Goal: Task Accomplishment & Management: Manage account settings

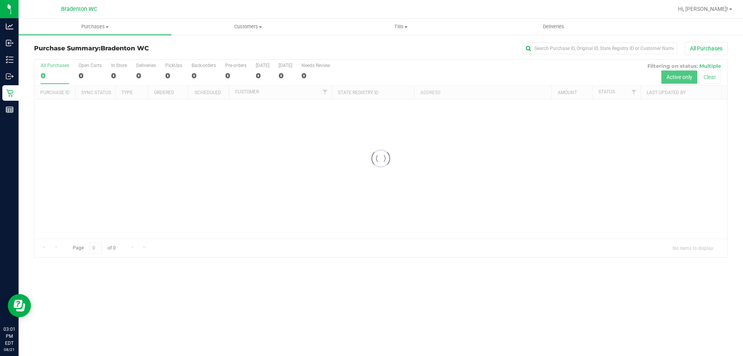
click at [135, 10] on div "Bradenton WC" at bounding box center [78, 9] width 113 height 12
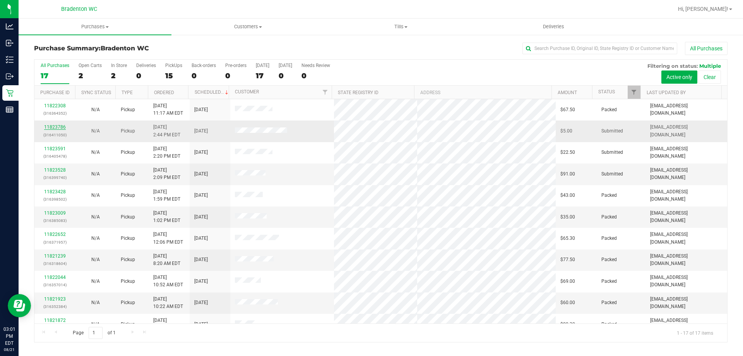
click at [55, 126] on link "11823786" at bounding box center [55, 126] width 22 height 5
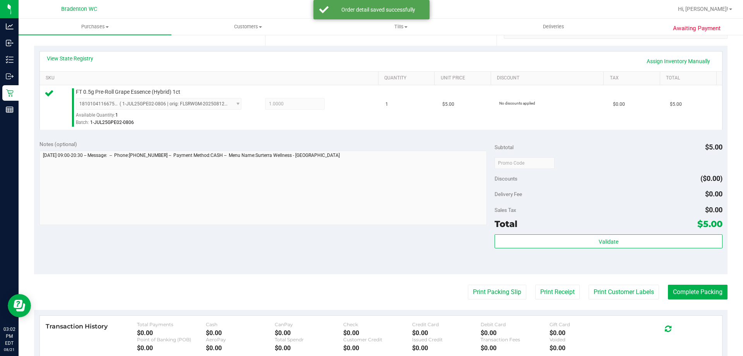
scroll to position [271, 0]
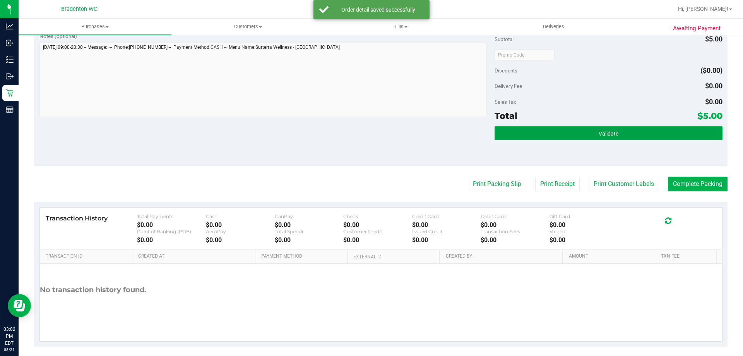
click at [612, 137] on button "Validate" at bounding box center [607, 133] width 227 height 14
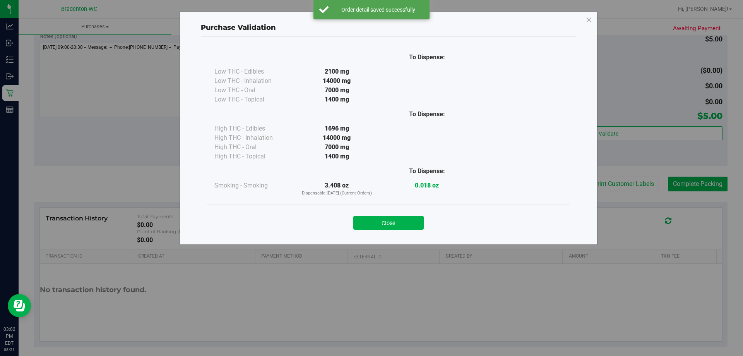
drag, startPoint x: 411, startPoint y: 221, endPoint x: 421, endPoint y: 216, distance: 11.8
click at [410, 221] on button "Close" at bounding box center [388, 223] width 70 height 14
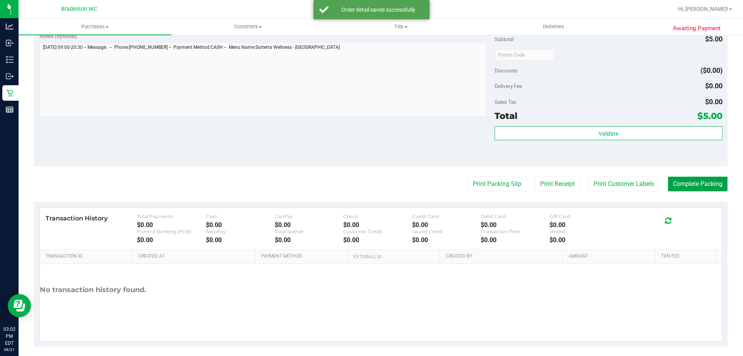
click at [680, 183] on button "Complete Packing" at bounding box center [698, 183] width 60 height 15
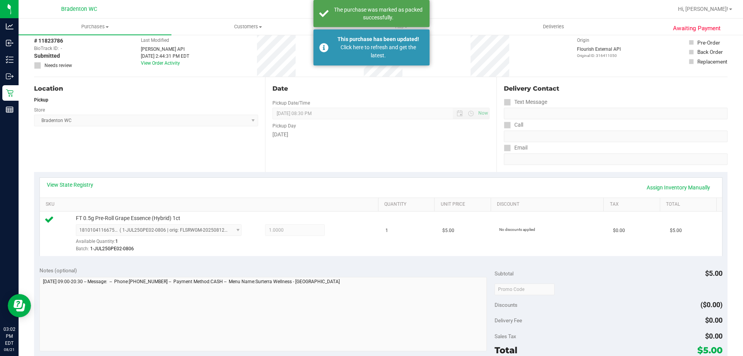
scroll to position [0, 0]
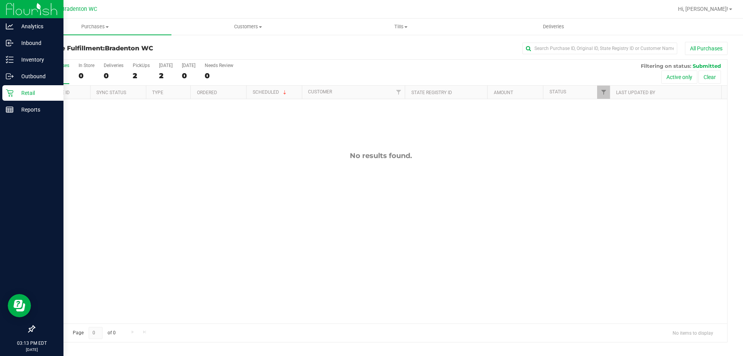
click at [16, 91] on p "Retail" at bounding box center [37, 92] width 46 height 9
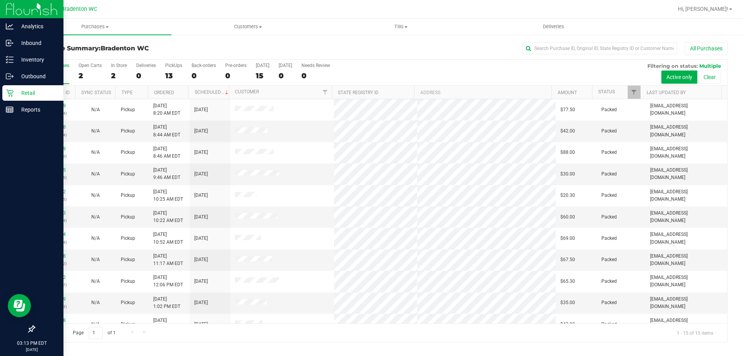
click at [22, 89] on p "Retail" at bounding box center [37, 92] width 46 height 9
click at [12, 92] on icon at bounding box center [10, 93] width 8 height 8
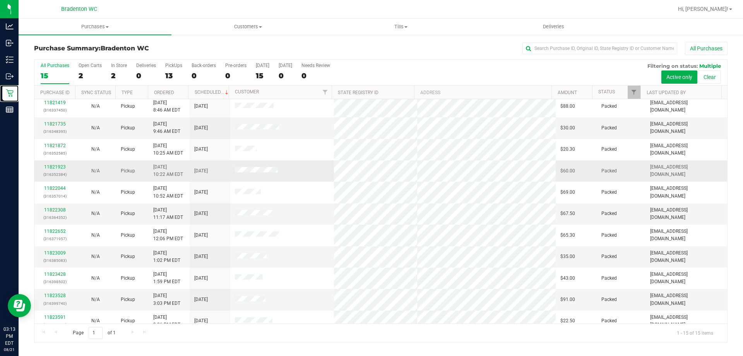
scroll to position [97, 0]
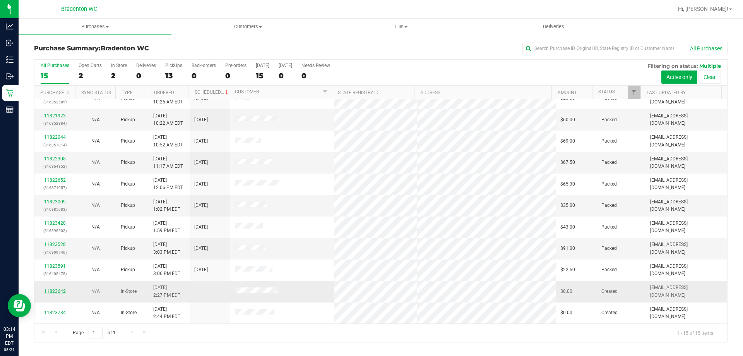
click at [57, 291] on link "11823642" at bounding box center [55, 290] width 22 height 5
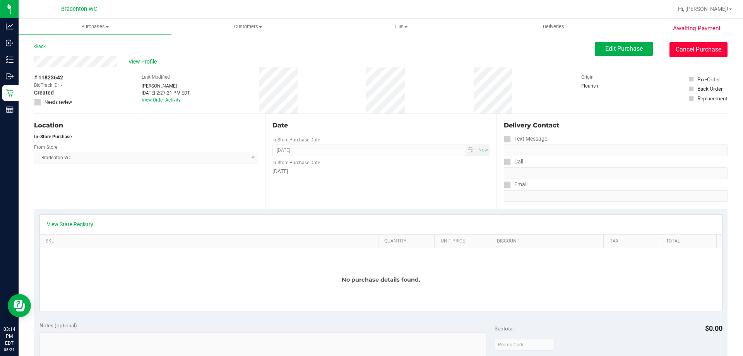
click at [686, 50] on button "Cancel Purchase" at bounding box center [698, 49] width 58 height 15
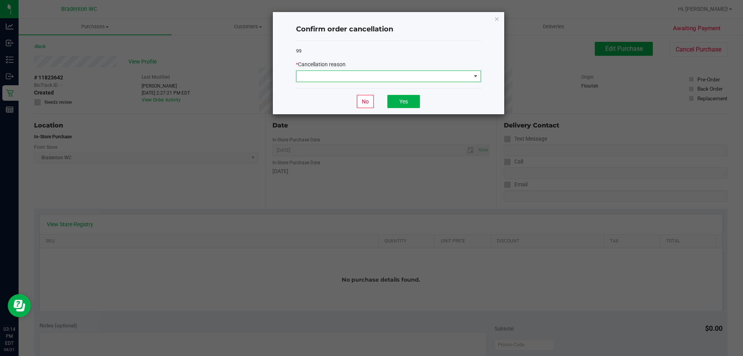
click at [438, 78] on span at bounding box center [383, 76] width 174 height 11
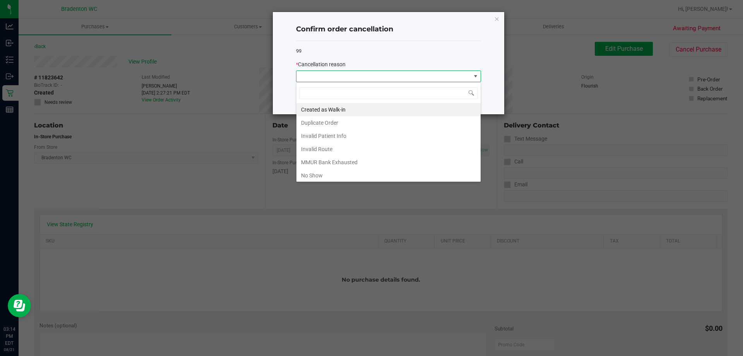
scroll to position [12, 185]
click at [328, 122] on li "Duplicate Order" at bounding box center [388, 122] width 184 height 13
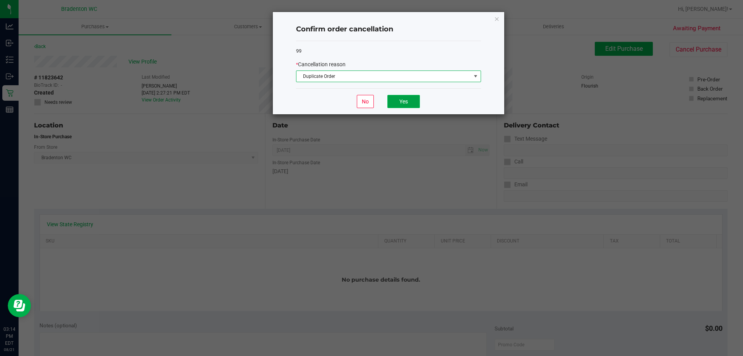
click at [400, 100] on button "Yes" at bounding box center [403, 101] width 32 height 13
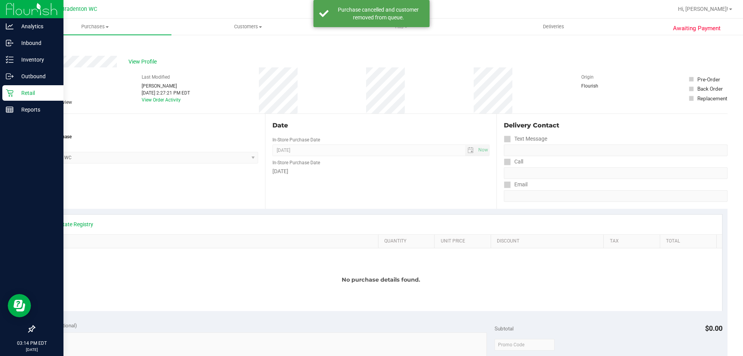
click at [24, 92] on p "Retail" at bounding box center [37, 92] width 46 height 9
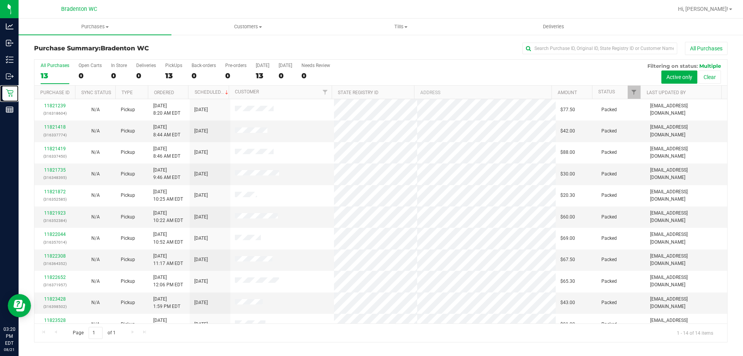
scroll to position [76, 0]
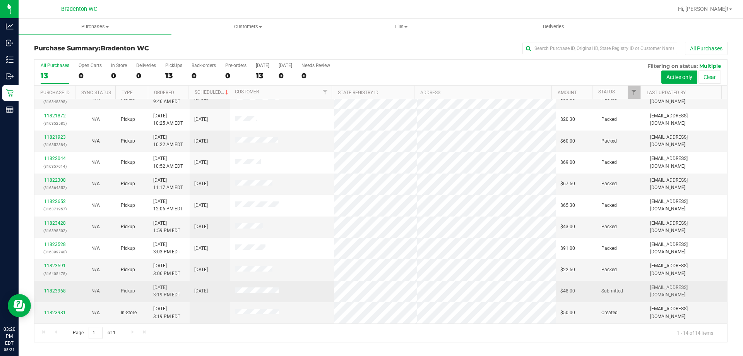
click at [60, 293] on div "11823968" at bounding box center [54, 290] width 31 height 7
click at [61, 291] on link "11823968" at bounding box center [55, 290] width 22 height 5
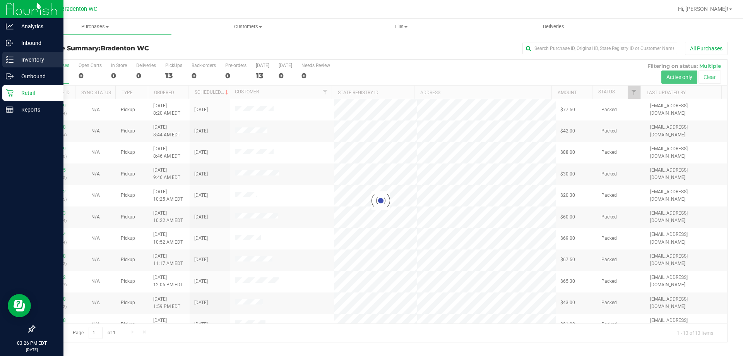
click at [10, 57] on line at bounding box center [11, 57] width 4 height 0
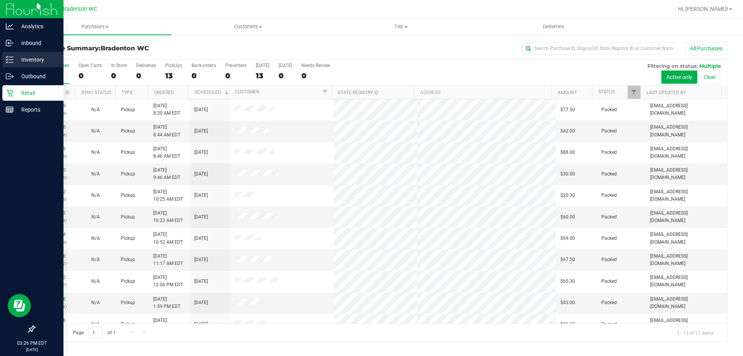
click at [26, 58] on p "Inventory" at bounding box center [37, 59] width 46 height 9
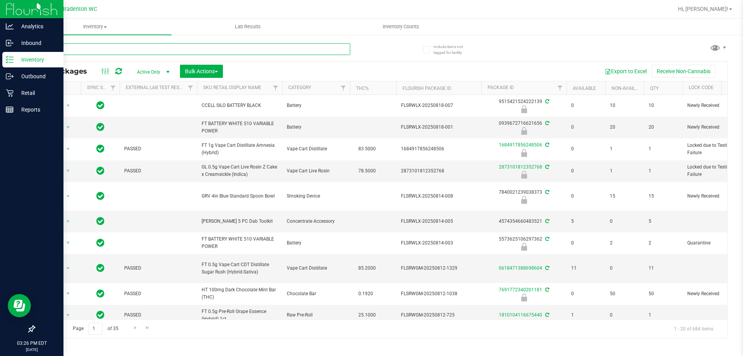
click at [91, 47] on input "text" at bounding box center [192, 49] width 316 height 12
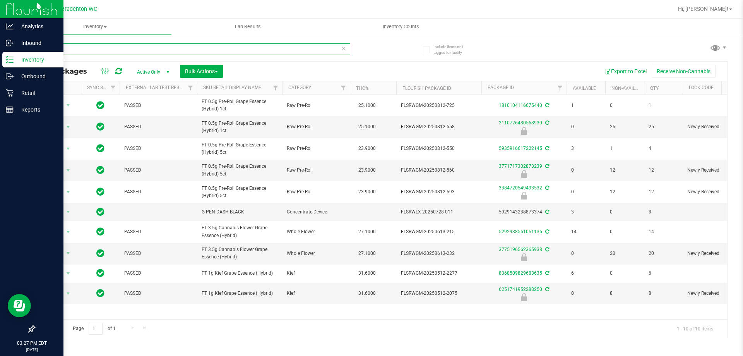
type input "gpe"
click at [720, 8] on span "Hi, [PERSON_NAME]!" at bounding box center [703, 9] width 50 height 6
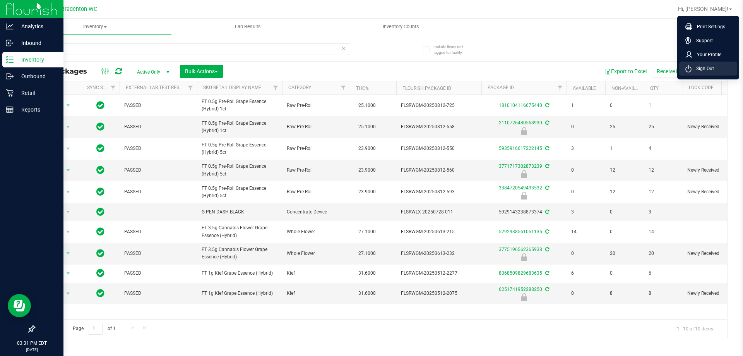
click at [704, 70] on span "Sign Out" at bounding box center [702, 69] width 22 height 8
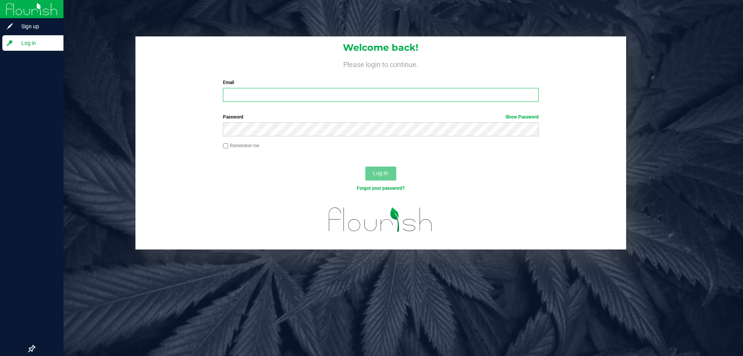
click at [301, 97] on input "Email" at bounding box center [380, 95] width 315 height 14
type input "[EMAIL_ADDRESS][DOMAIN_NAME]"
click at [365, 166] on button "Log In" at bounding box center [380, 173] width 31 height 14
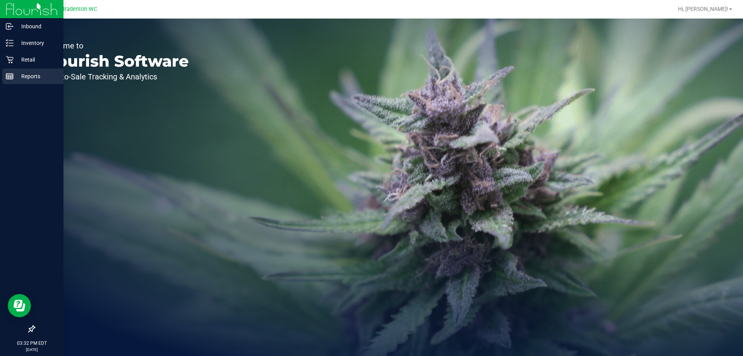
click at [19, 72] on p "Reports" at bounding box center [37, 76] width 46 height 9
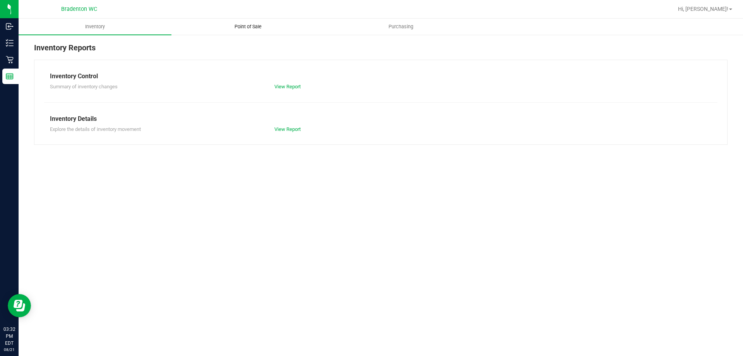
click at [224, 27] on uib-tab-heading "Point of Sale" at bounding box center [248, 26] width 152 height 15
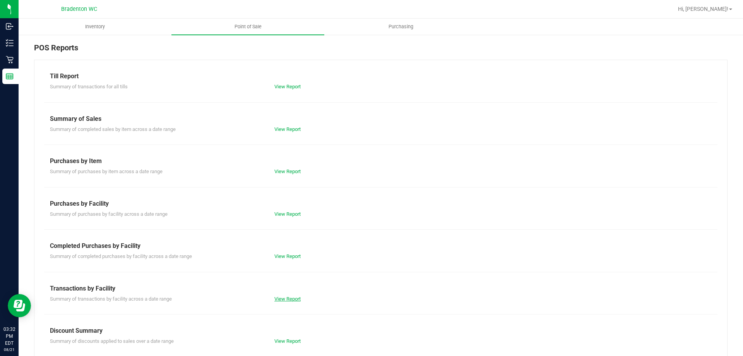
click at [288, 296] on link "View Report" at bounding box center [287, 299] width 26 height 6
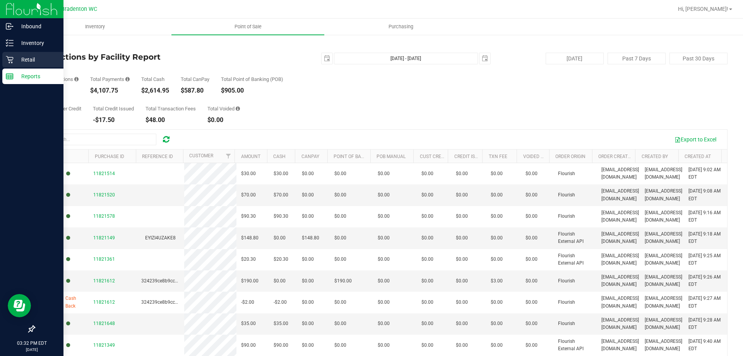
click at [27, 60] on p "Retail" at bounding box center [37, 59] width 46 height 9
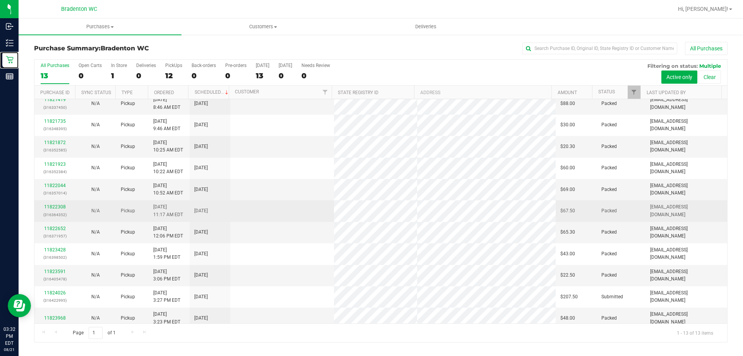
scroll to position [54, 0]
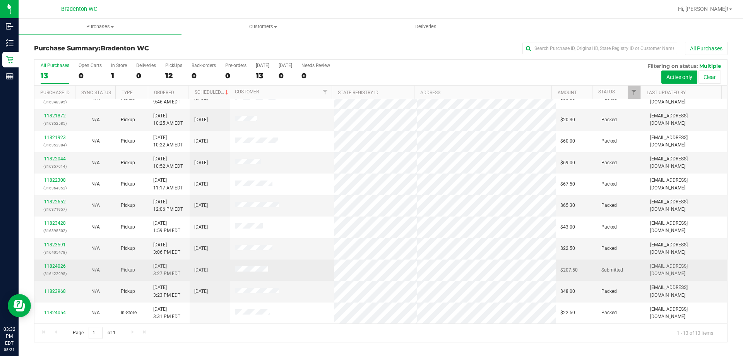
click at [60, 263] on div "11824026 (316422995)" at bounding box center [54, 269] width 31 height 15
click at [60, 264] on link "11824026" at bounding box center [55, 265] width 22 height 5
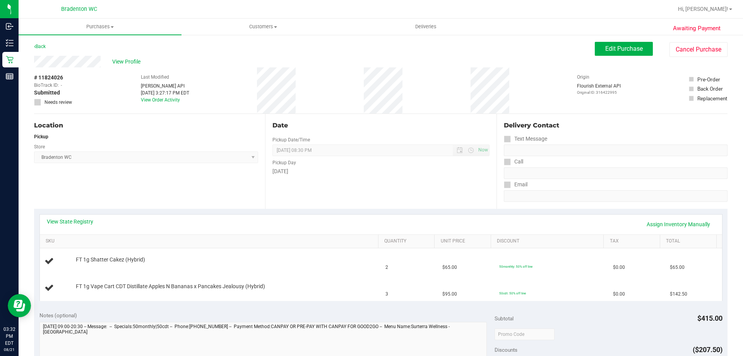
click at [82, 217] on div "View State Registry Assign Inventory Manually" at bounding box center [381, 224] width 682 height 20
click at [81, 219] on link "View State Registry" at bounding box center [70, 221] width 46 height 8
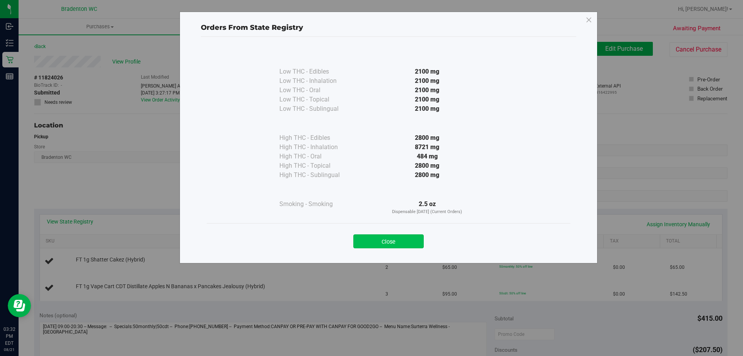
click at [405, 238] on button "Close" at bounding box center [388, 241] width 70 height 14
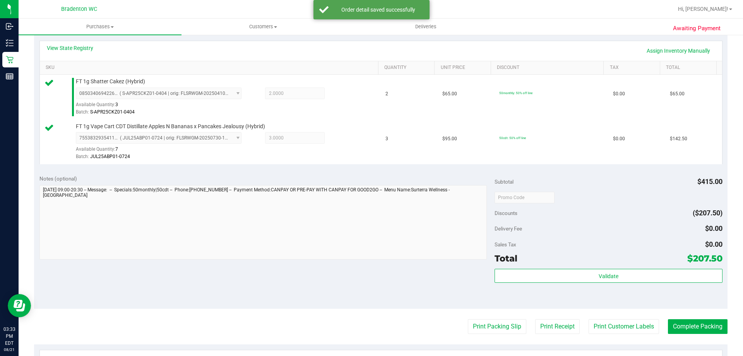
scroll to position [189, 0]
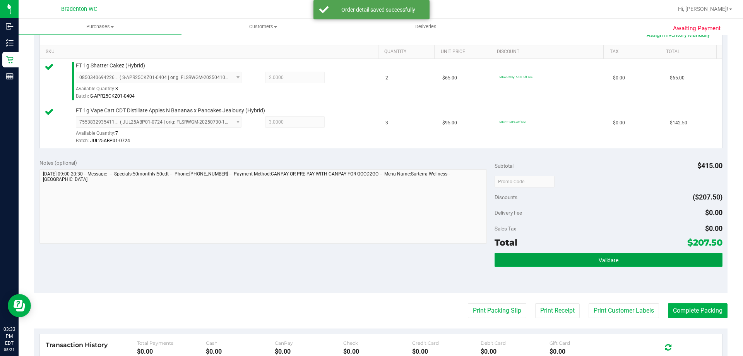
click at [636, 261] on button "Validate" at bounding box center [607, 260] width 227 height 14
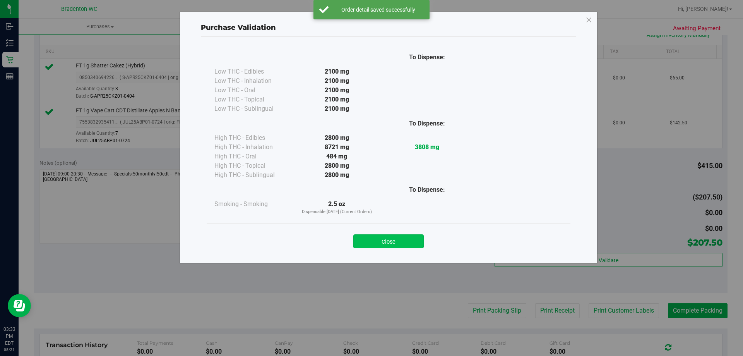
click at [394, 247] on button "Close" at bounding box center [388, 241] width 70 height 14
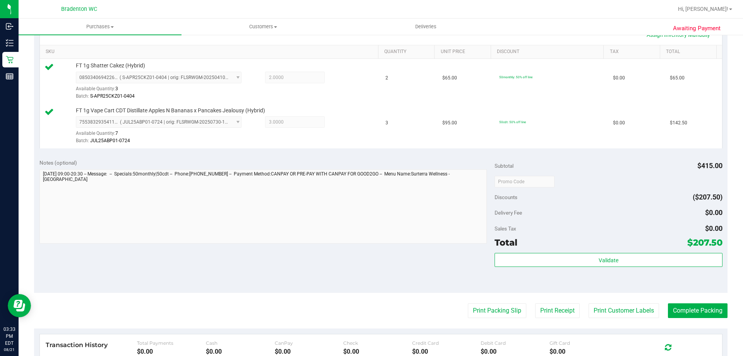
scroll to position [220, 0]
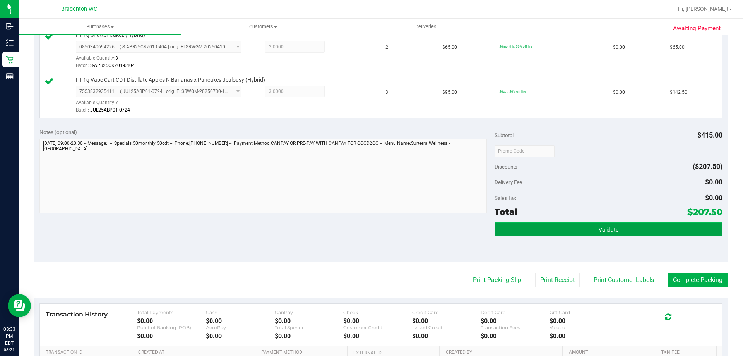
click at [583, 233] on button "Validate" at bounding box center [607, 229] width 227 height 14
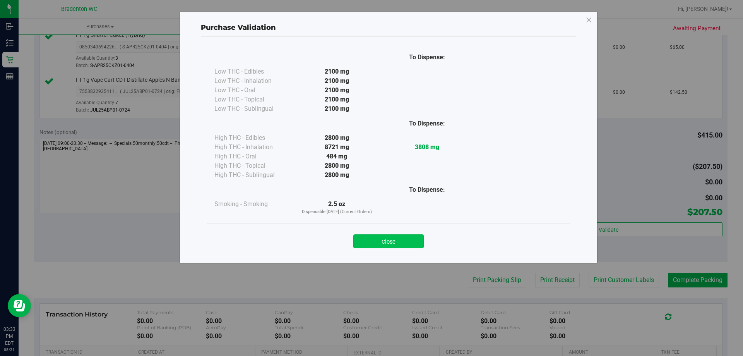
click at [400, 235] on button "Close" at bounding box center [388, 241] width 70 height 14
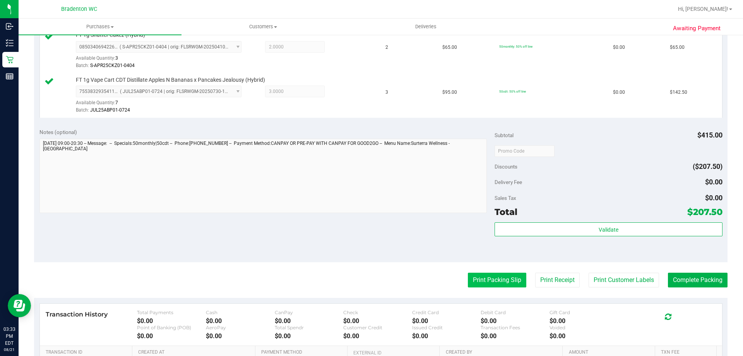
click at [489, 281] on button "Print Packing Slip" at bounding box center [497, 279] width 58 height 15
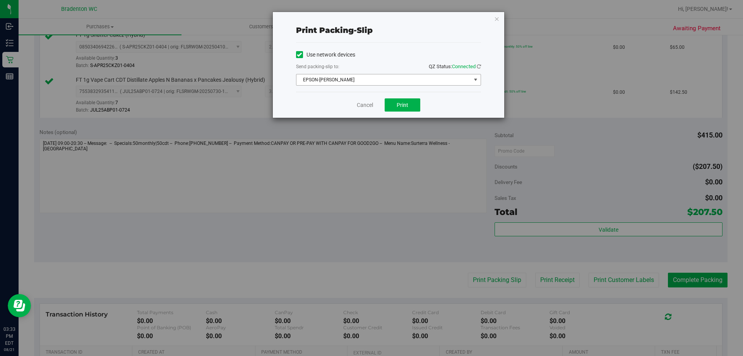
click at [475, 80] on span "select" at bounding box center [475, 80] width 6 height 6
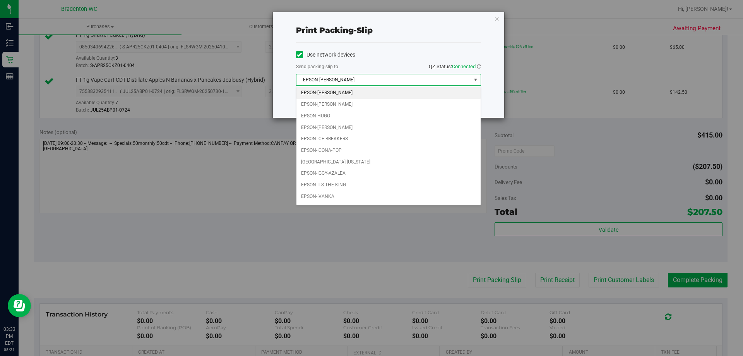
scroll to position [22, 0]
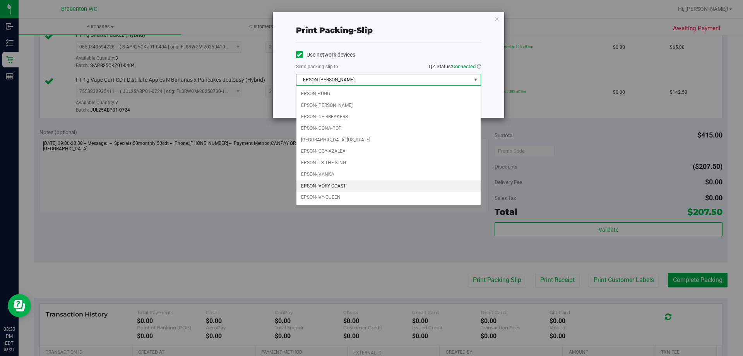
click at [325, 185] on li "EPSON-IVORY-COAST" at bounding box center [388, 186] width 184 height 12
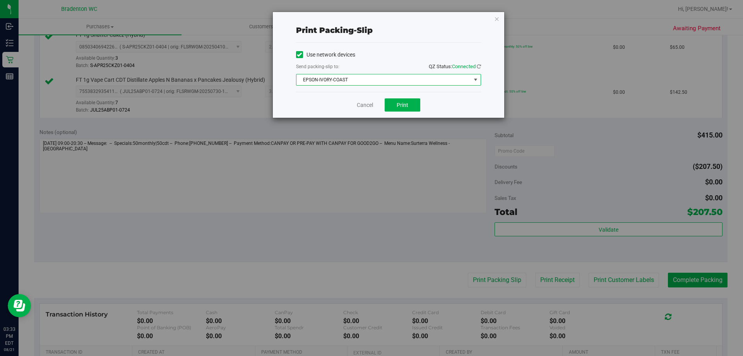
click at [474, 80] on span "select" at bounding box center [475, 80] width 6 height 6
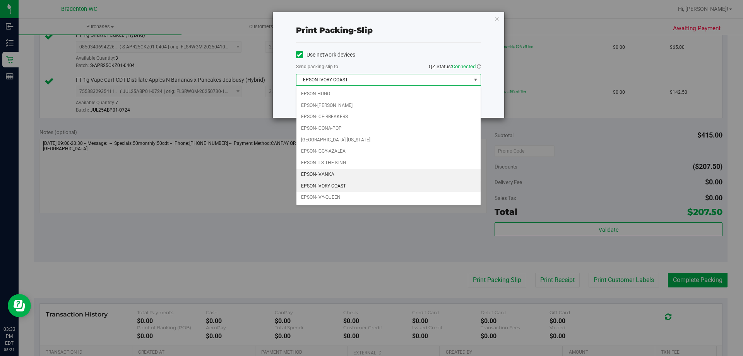
click at [329, 175] on li "EPSON-IVANKA" at bounding box center [388, 175] width 184 height 12
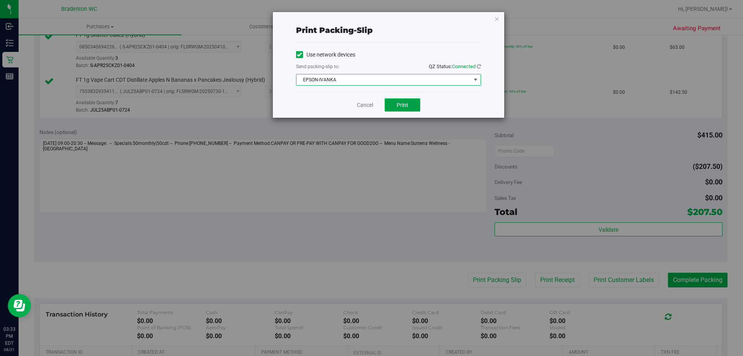
click at [404, 107] on span "Print" at bounding box center [403, 105] width 12 height 6
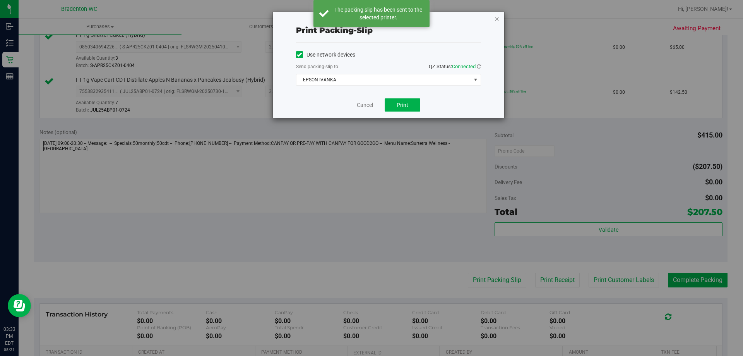
click at [497, 18] on icon "button" at bounding box center [496, 18] width 5 height 9
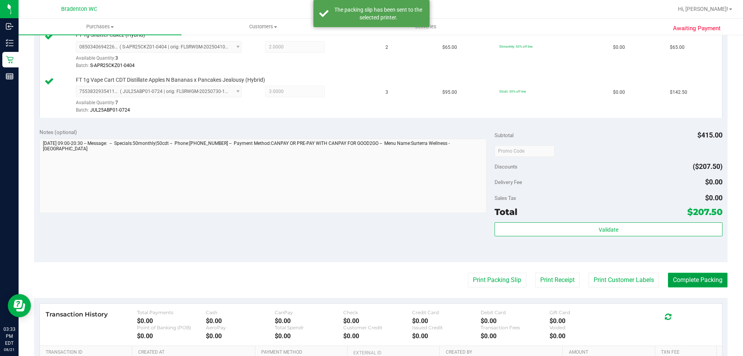
click at [707, 279] on button "Complete Packing" at bounding box center [698, 279] width 60 height 15
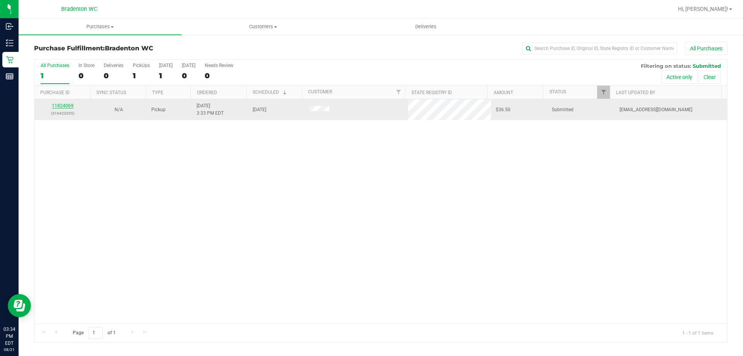
click at [66, 106] on link "11824069" at bounding box center [63, 105] width 22 height 5
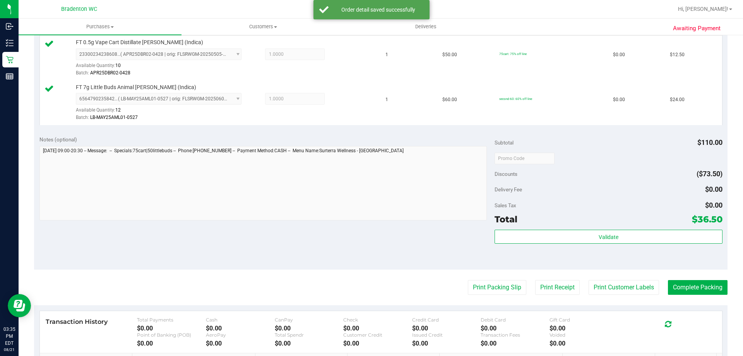
scroll to position [214, 0]
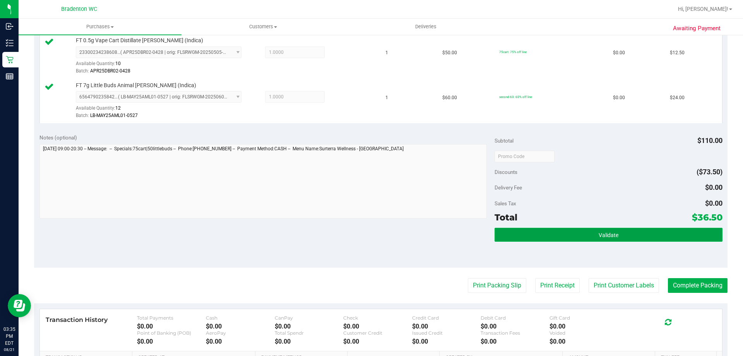
click at [589, 237] on button "Validate" at bounding box center [607, 234] width 227 height 14
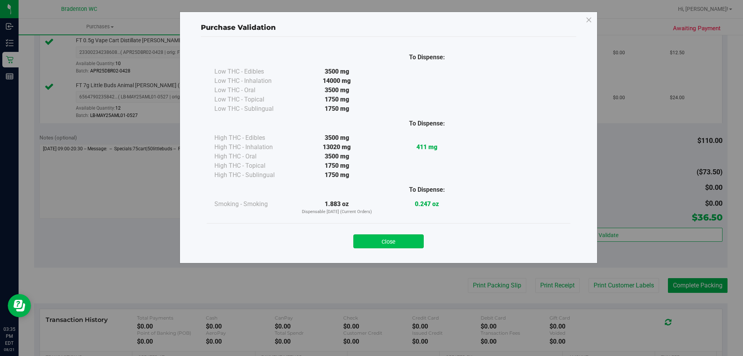
click at [414, 238] on button "Close" at bounding box center [388, 241] width 70 height 14
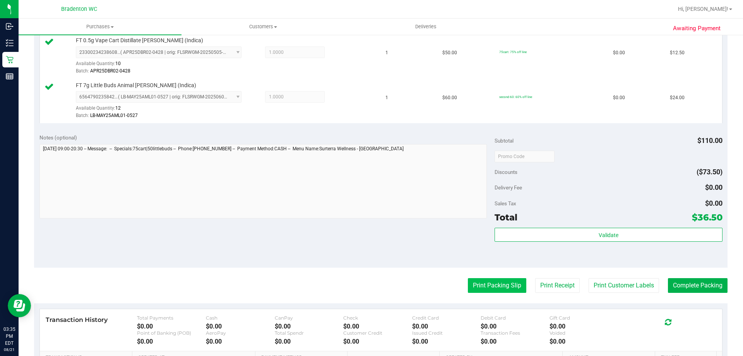
click at [494, 289] on button "Print Packing Slip" at bounding box center [497, 285] width 58 height 15
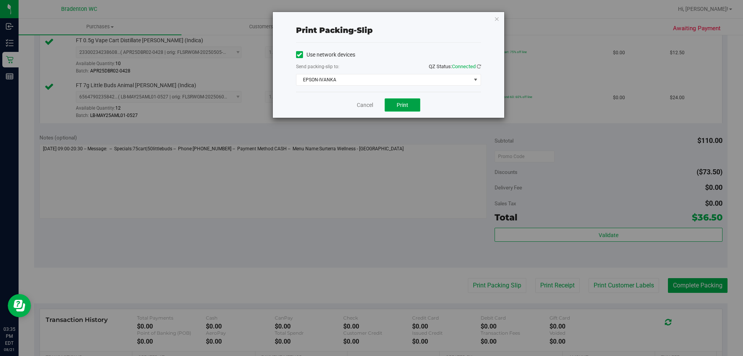
click at [417, 110] on button "Print" at bounding box center [403, 104] width 36 height 13
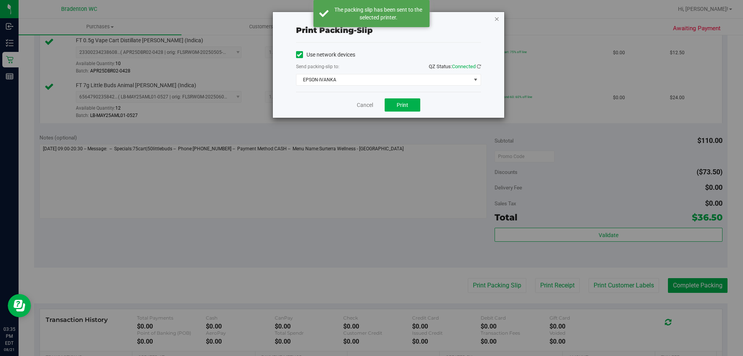
click at [499, 21] on icon "button" at bounding box center [496, 18] width 5 height 9
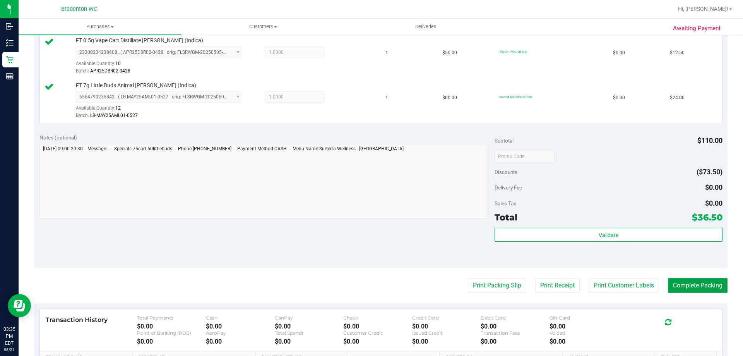
click at [703, 290] on button "Complete Packing" at bounding box center [698, 285] width 60 height 15
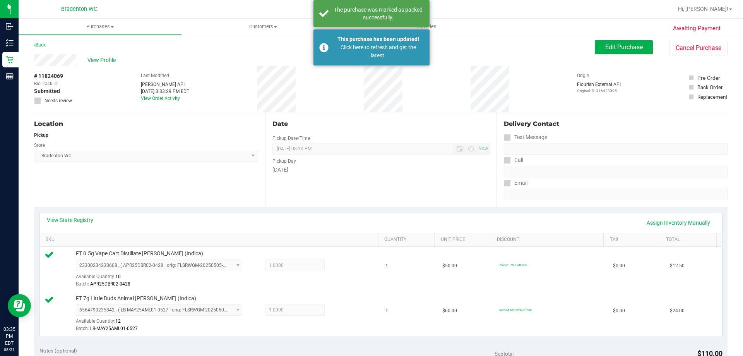
scroll to position [0, 0]
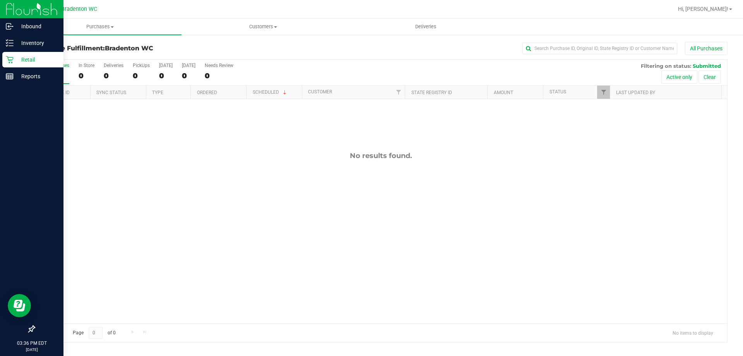
click at [11, 61] on icon at bounding box center [9, 59] width 7 height 7
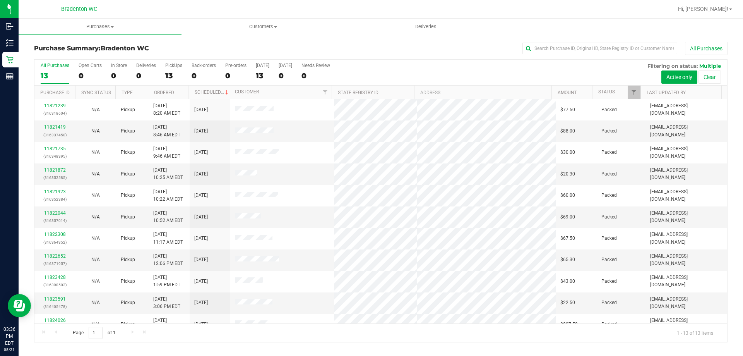
click at [151, 6] on div at bounding box center [406, 9] width 534 height 15
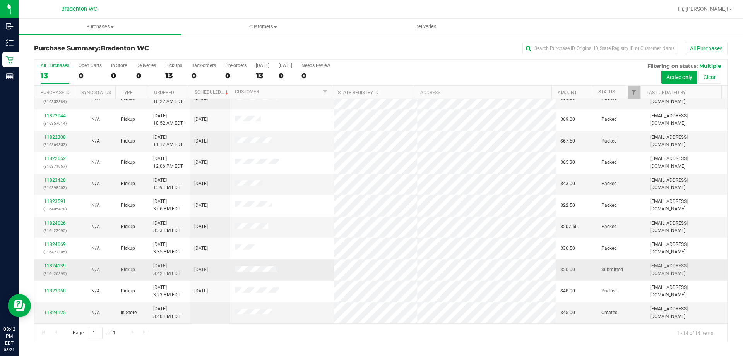
click at [51, 264] on link "11824139" at bounding box center [55, 265] width 22 height 5
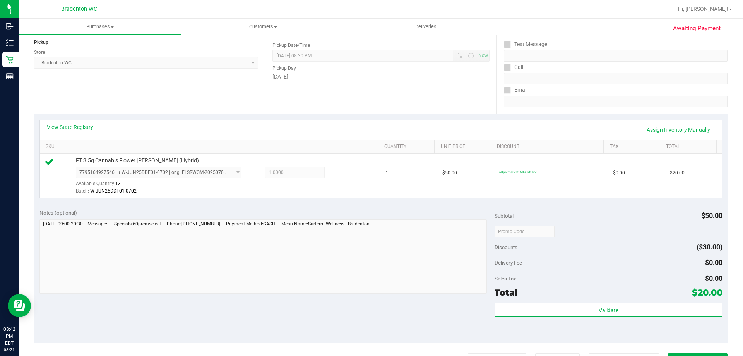
scroll to position [95, 0]
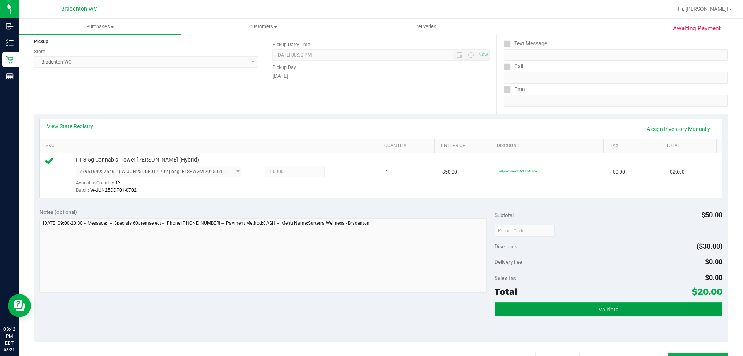
click at [609, 314] on button "Validate" at bounding box center [607, 309] width 227 height 14
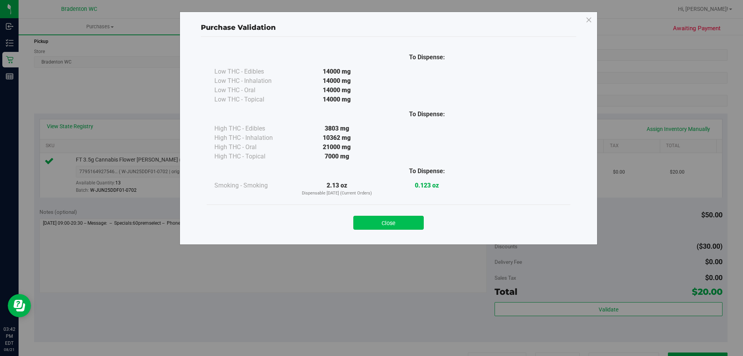
click at [399, 217] on button "Close" at bounding box center [388, 223] width 70 height 14
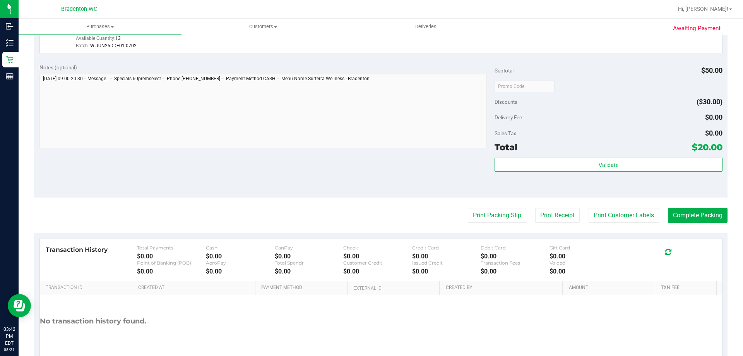
scroll to position [240, 0]
click at [493, 209] on button "Print Packing Slip" at bounding box center [497, 214] width 58 height 15
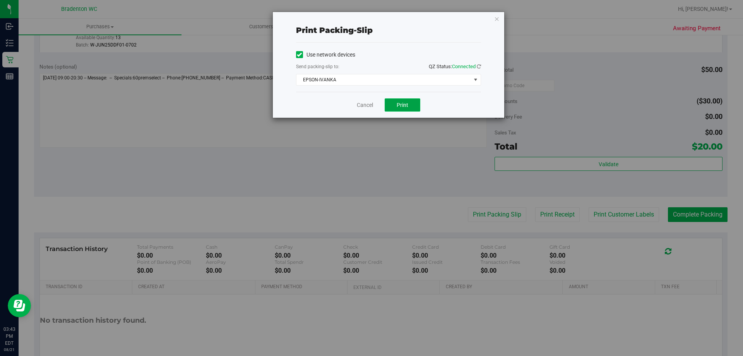
click at [403, 106] on span "Print" at bounding box center [403, 105] width 12 height 6
click at [497, 18] on icon "button" at bounding box center [496, 18] width 5 height 9
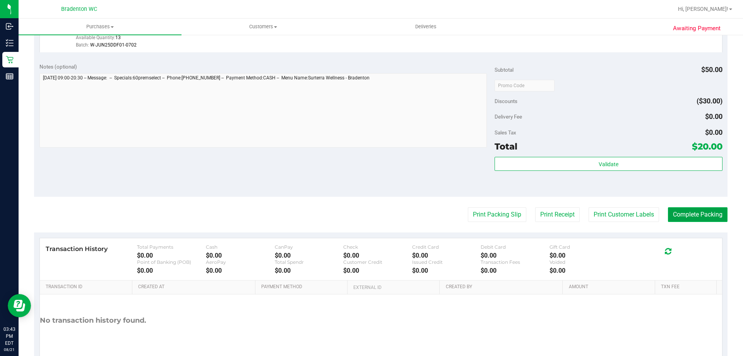
click at [701, 213] on button "Complete Packing" at bounding box center [698, 214] width 60 height 15
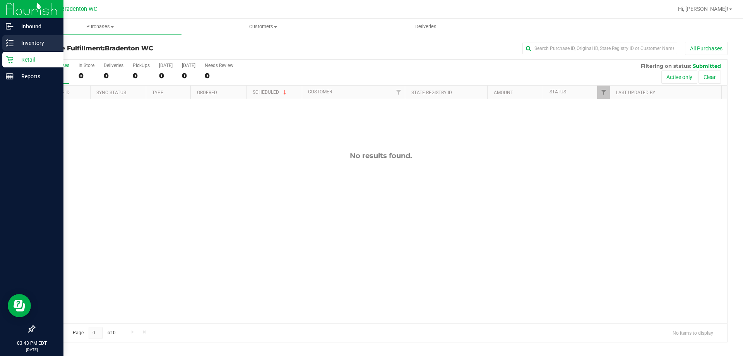
click at [11, 40] on line at bounding box center [11, 40] width 4 height 0
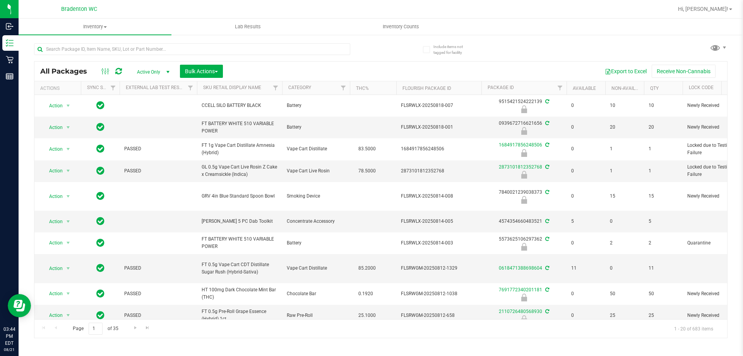
click at [181, 12] on div at bounding box center [406, 9] width 534 height 15
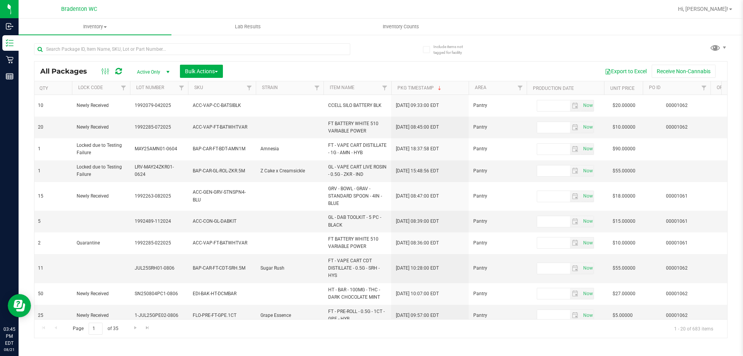
scroll to position [0, 9]
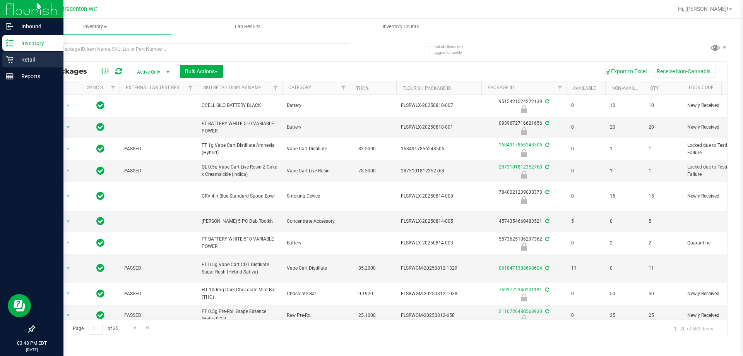
click at [9, 62] on icon at bounding box center [10, 60] width 8 height 8
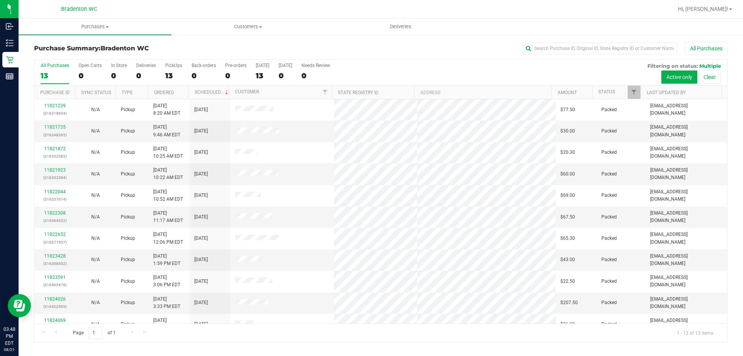
click at [327, 48] on div "All Purchases" at bounding box center [496, 48] width 462 height 13
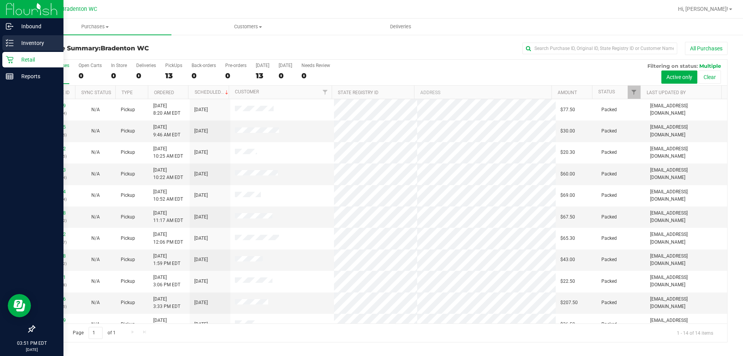
click at [19, 47] on p "Inventory" at bounding box center [37, 42] width 46 height 9
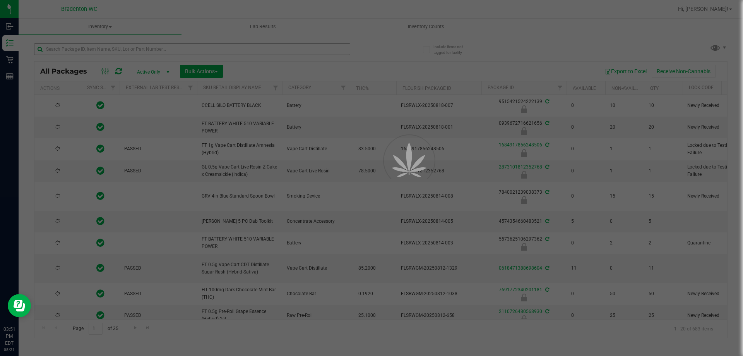
click at [98, 48] on div at bounding box center [371, 178] width 743 height 356
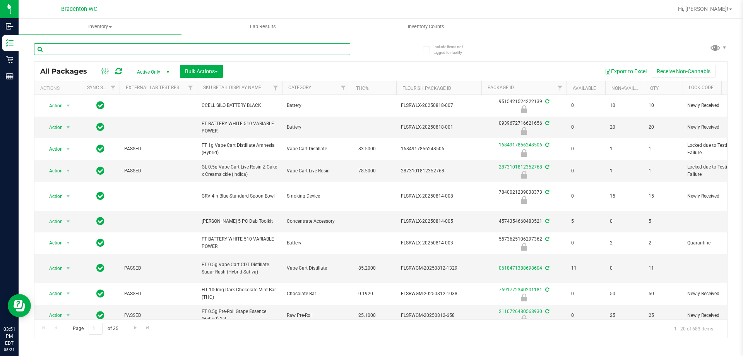
click at [96, 50] on input "text" at bounding box center [192, 49] width 316 height 12
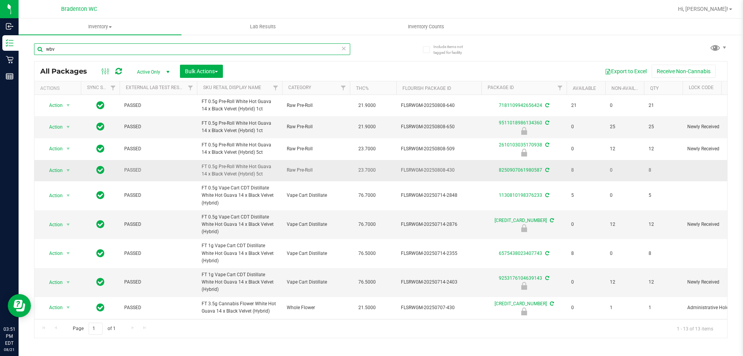
type input "wbv"
click at [345, 47] on icon at bounding box center [343, 47] width 5 height 9
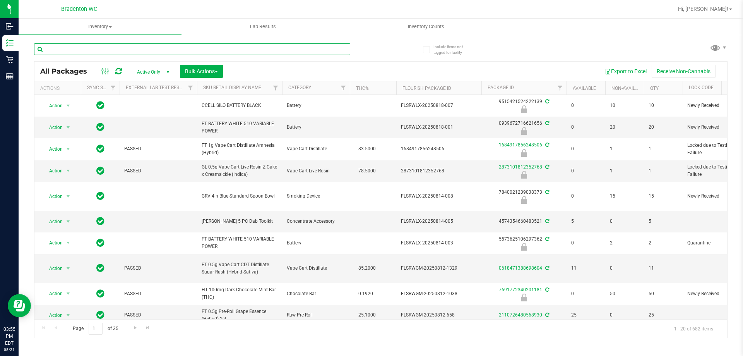
click at [110, 49] on input "text" at bounding box center [192, 49] width 316 height 12
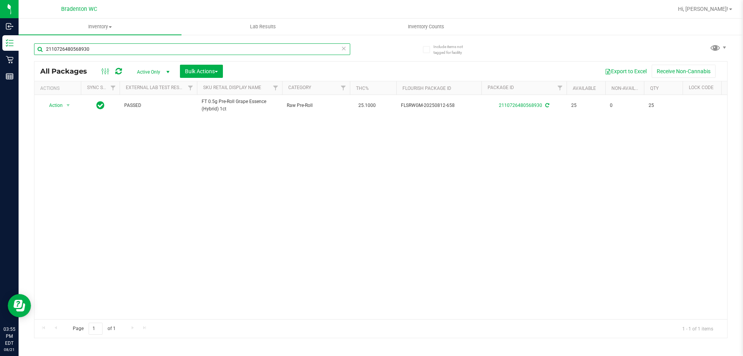
type input "2110726480568930"
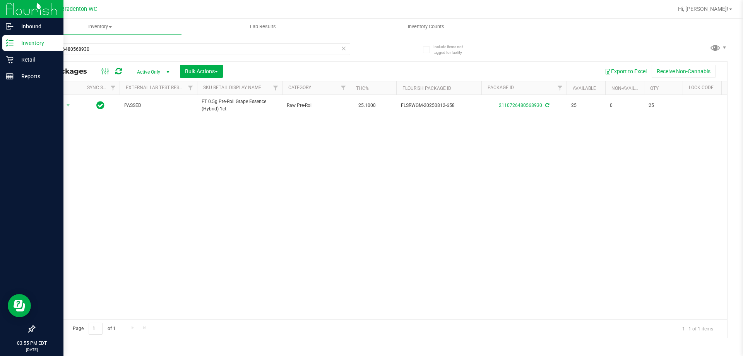
click at [11, 46] on line at bounding box center [11, 46] width 4 height 0
click at [33, 62] on p "Retail" at bounding box center [37, 59] width 46 height 9
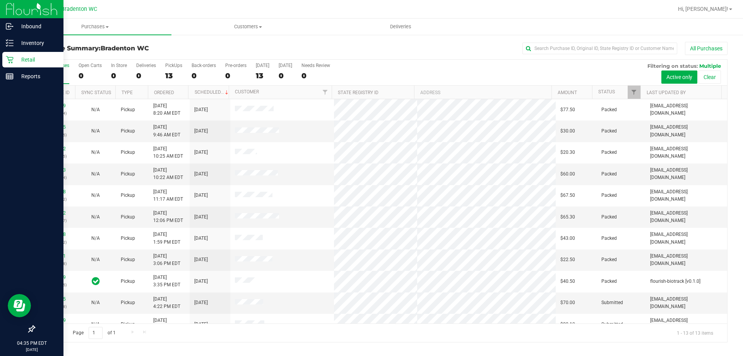
scroll to position [54, 0]
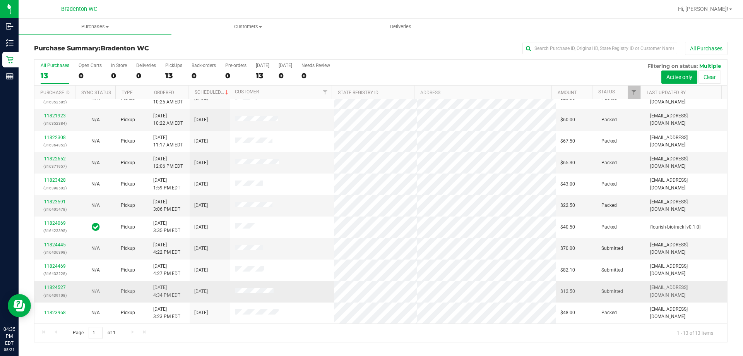
click at [59, 287] on link "11824527" at bounding box center [55, 286] width 22 height 5
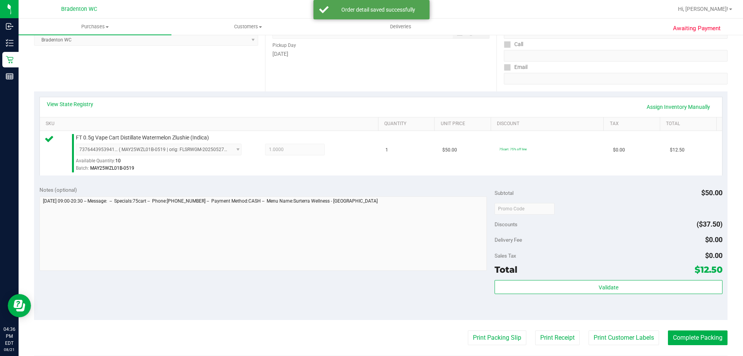
scroll to position [232, 0]
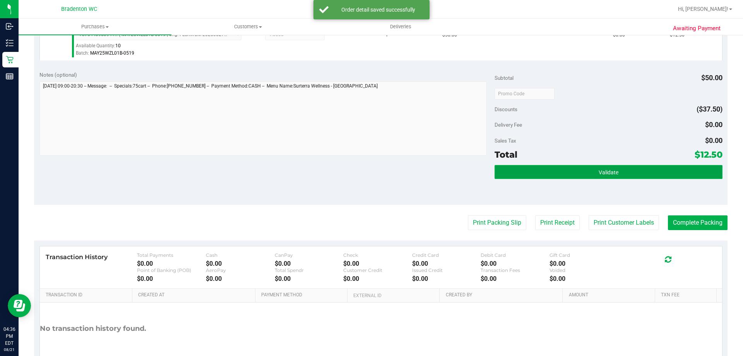
click at [608, 173] on span "Validate" at bounding box center [609, 172] width 20 height 6
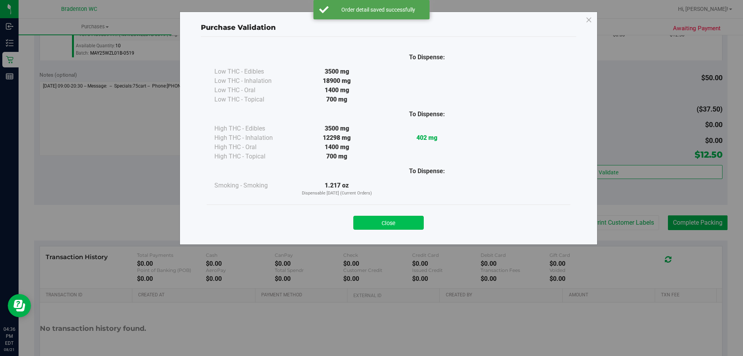
click at [404, 221] on button "Close" at bounding box center [388, 223] width 70 height 14
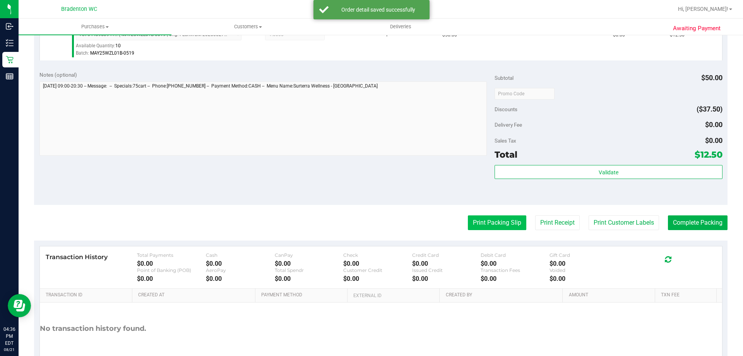
click at [478, 222] on button "Print Packing Slip" at bounding box center [497, 222] width 58 height 15
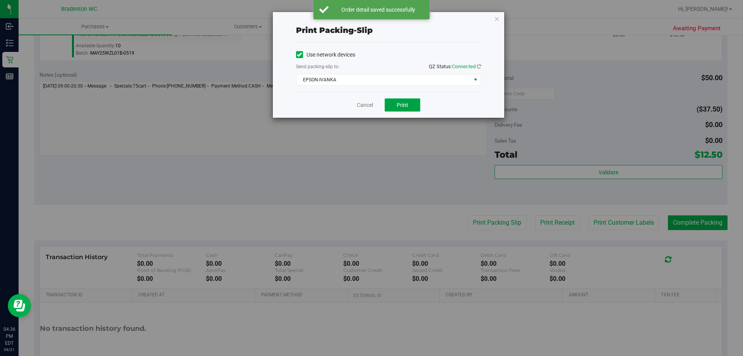
click at [401, 108] on button "Print" at bounding box center [403, 104] width 36 height 13
click at [498, 20] on icon "button" at bounding box center [496, 18] width 5 height 9
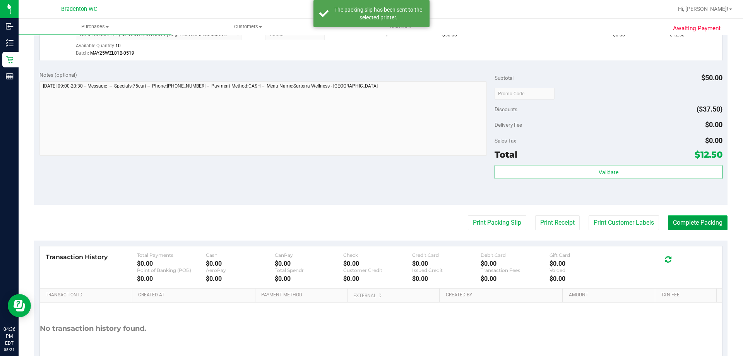
click at [691, 224] on button "Complete Packing" at bounding box center [698, 222] width 60 height 15
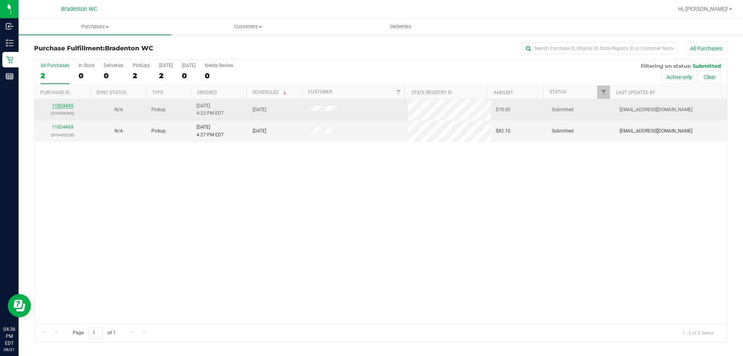
click at [66, 106] on link "11824445" at bounding box center [63, 105] width 22 height 5
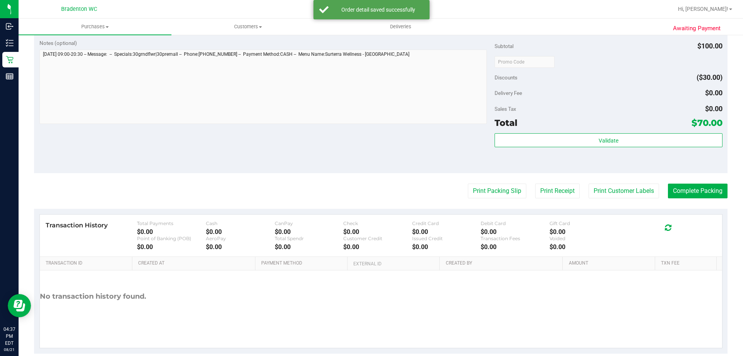
scroll to position [310, 0]
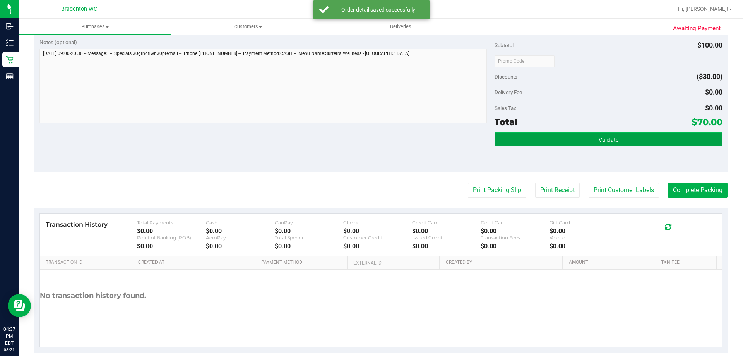
click at [585, 142] on button "Validate" at bounding box center [607, 139] width 227 height 14
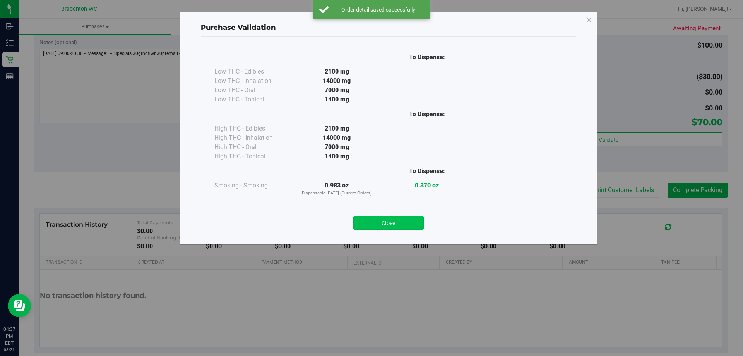
click at [413, 221] on button "Close" at bounding box center [388, 223] width 70 height 14
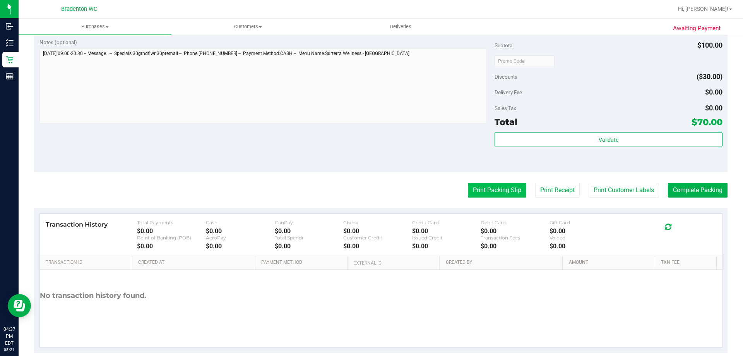
click at [484, 185] on button "Print Packing Slip" at bounding box center [497, 190] width 58 height 15
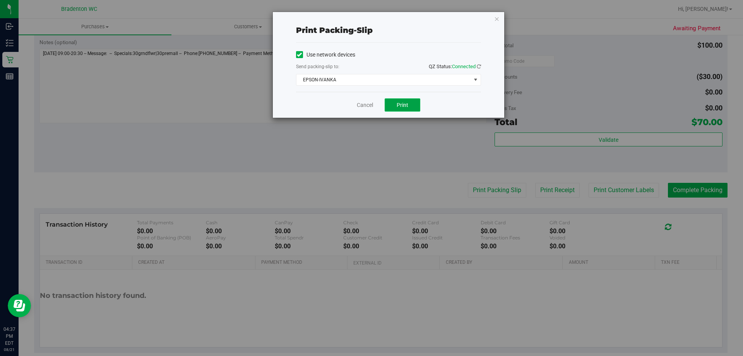
click at [404, 101] on button "Print" at bounding box center [403, 104] width 36 height 13
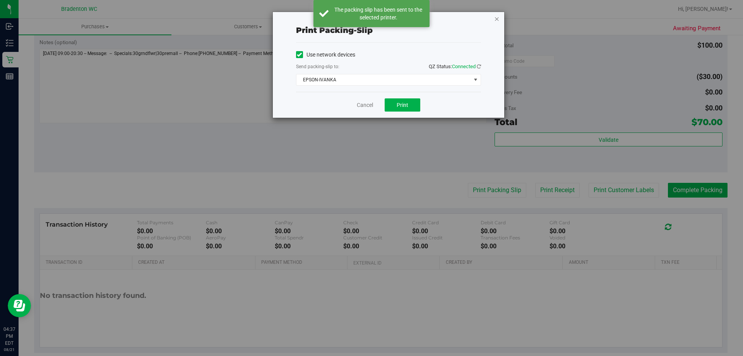
click at [497, 20] on icon "button" at bounding box center [496, 18] width 5 height 9
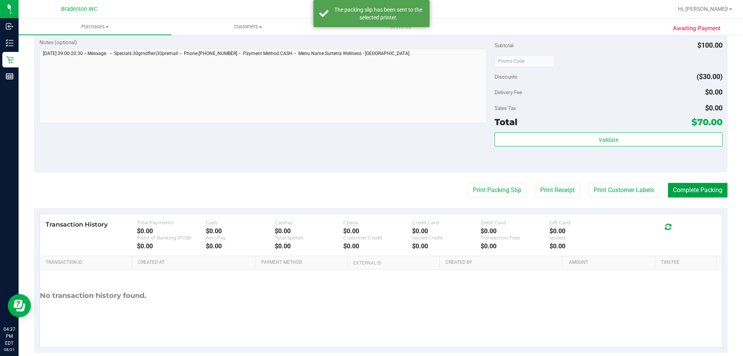
click at [684, 183] on button "Complete Packing" at bounding box center [698, 190] width 60 height 15
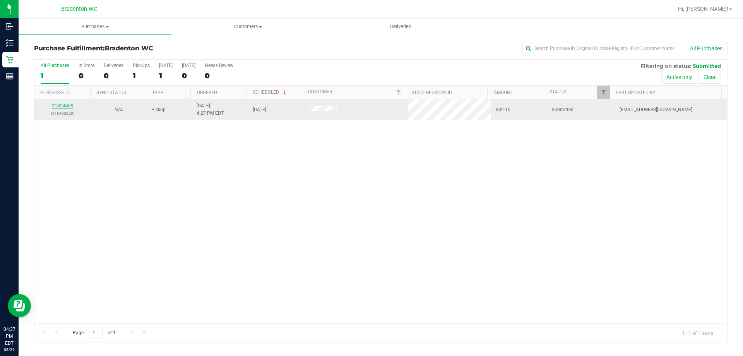
click at [64, 107] on link "11824469" at bounding box center [63, 105] width 22 height 5
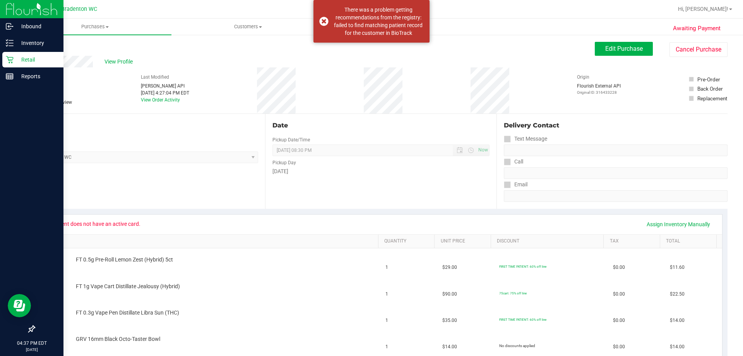
click at [16, 57] on p "Retail" at bounding box center [37, 59] width 46 height 9
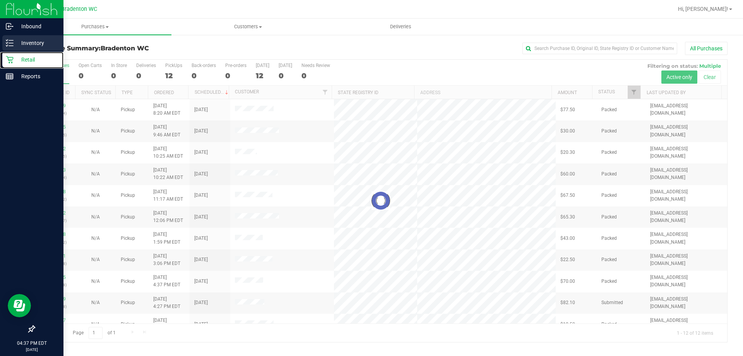
click at [49, 49] on div "Inventory" at bounding box center [32, 42] width 61 height 15
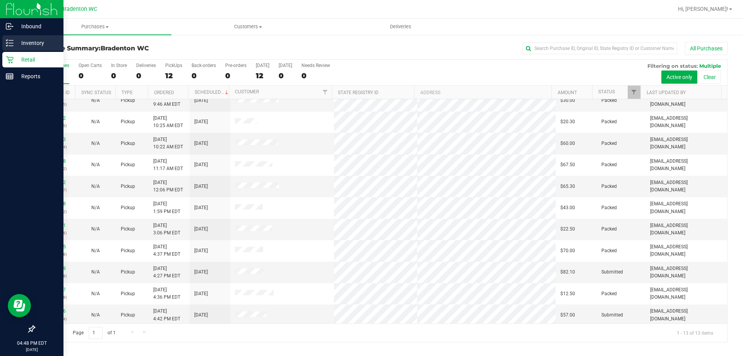
scroll to position [54, 0]
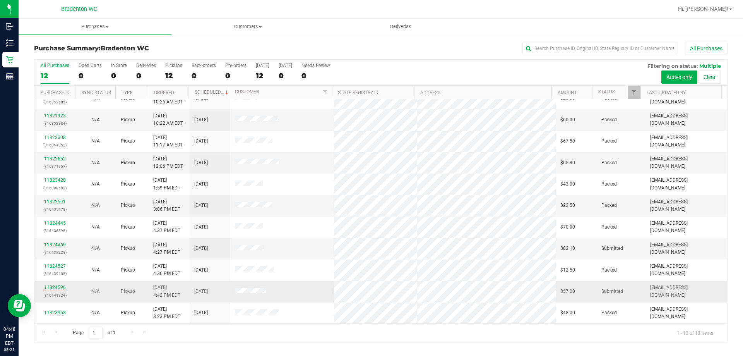
click at [51, 284] on link "11824596" at bounding box center [55, 286] width 22 height 5
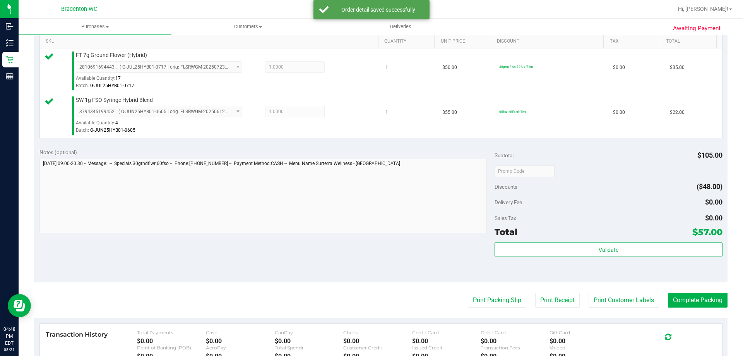
scroll to position [200, 0]
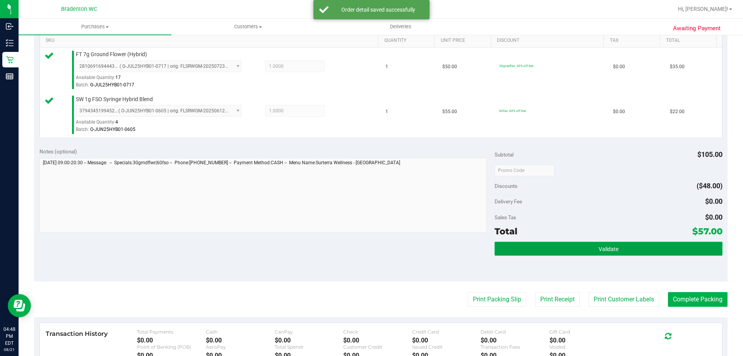
click at [608, 243] on button "Validate" at bounding box center [607, 248] width 227 height 14
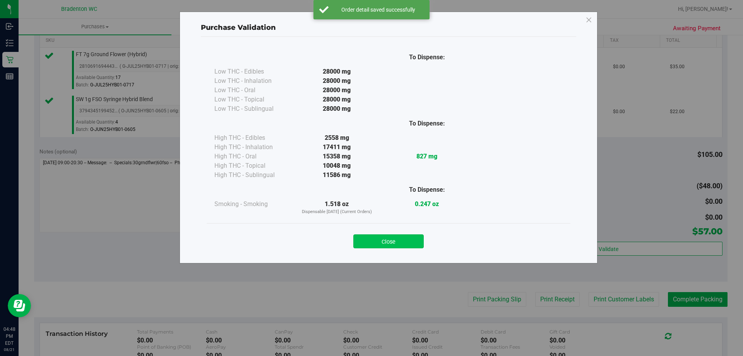
click at [392, 246] on button "Close" at bounding box center [388, 241] width 70 height 14
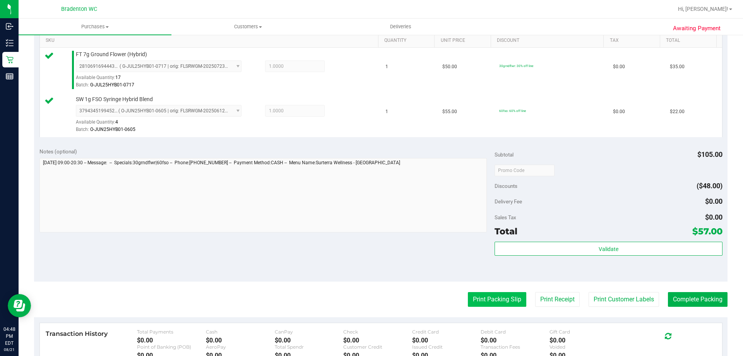
click at [486, 299] on button "Print Packing Slip" at bounding box center [497, 299] width 58 height 15
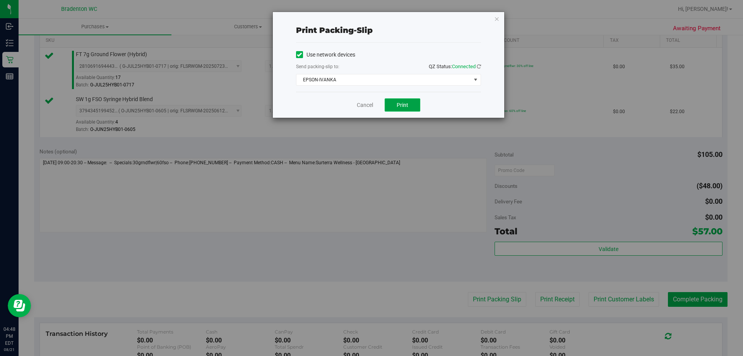
click at [409, 103] on button "Print" at bounding box center [403, 104] width 36 height 13
click at [506, 22] on div "Print packing-slip Use network devices Send packing-slip to: QZ Status: Connect…" at bounding box center [374, 178] width 749 height 356
click at [495, 20] on icon "button" at bounding box center [496, 18] width 5 height 9
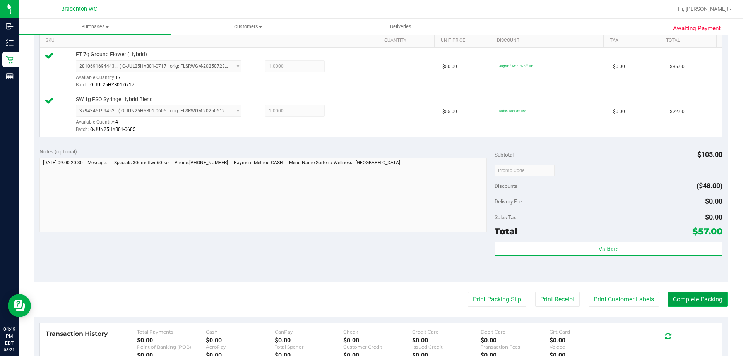
click at [688, 297] on button "Complete Packing" at bounding box center [698, 299] width 60 height 15
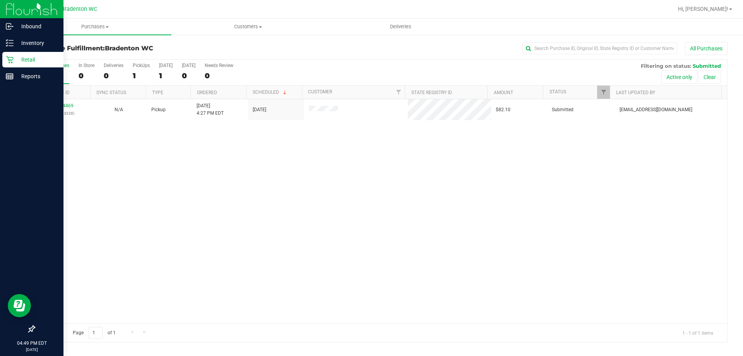
click at [10, 66] on div "Retail" at bounding box center [32, 59] width 61 height 15
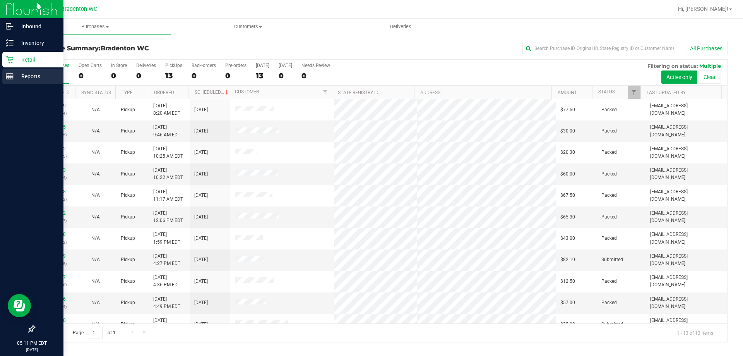
click at [6, 82] on div "Reports" at bounding box center [32, 75] width 61 height 15
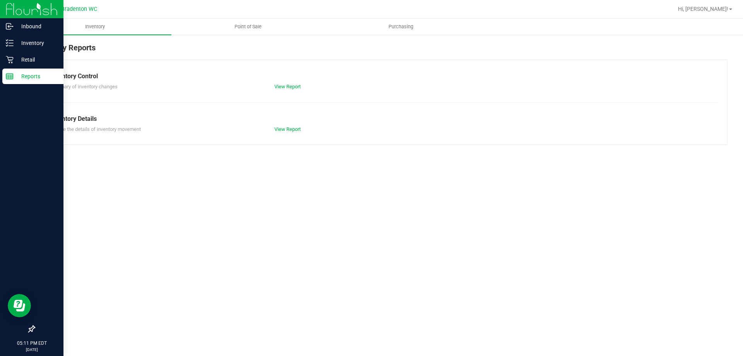
click at [247, 24] on span "Point of Sale" at bounding box center [248, 26] width 48 height 7
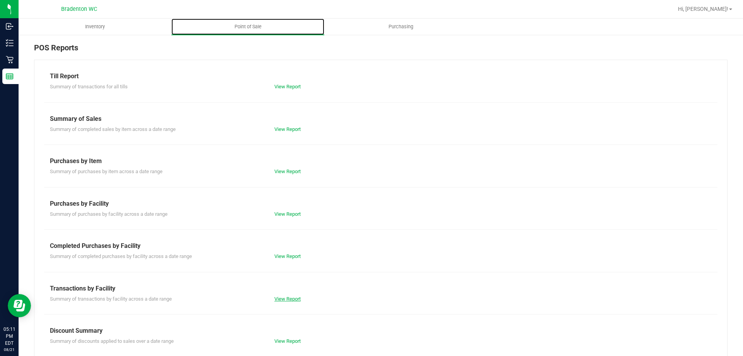
click at [286, 299] on link "View Report" at bounding box center [287, 299] width 26 height 6
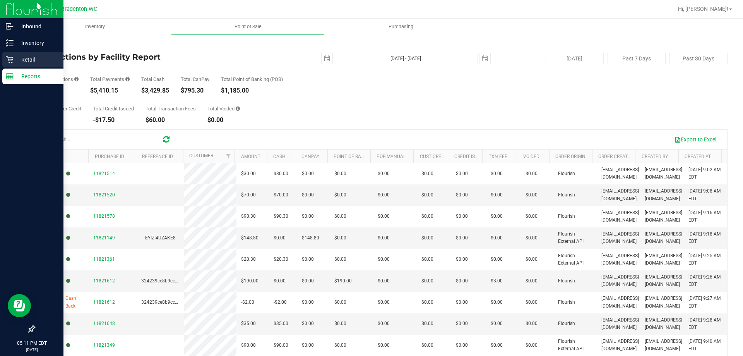
click at [10, 63] on icon at bounding box center [9, 59] width 7 height 7
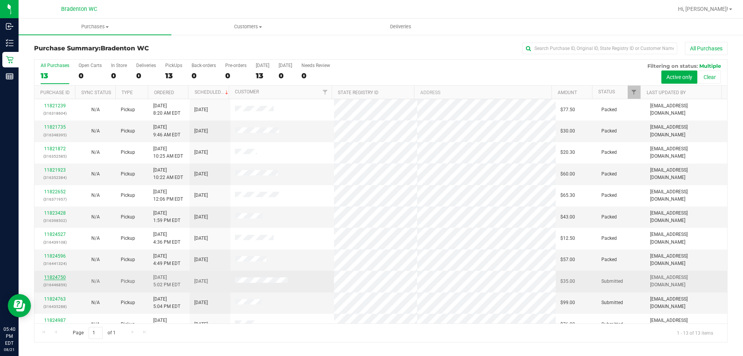
click at [53, 279] on link "11824750" at bounding box center [55, 276] width 22 height 5
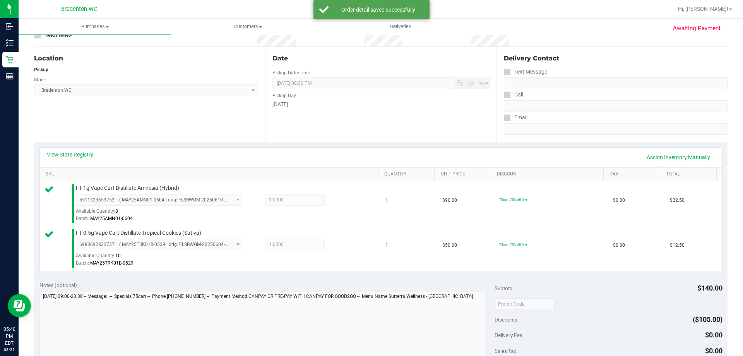
scroll to position [232, 0]
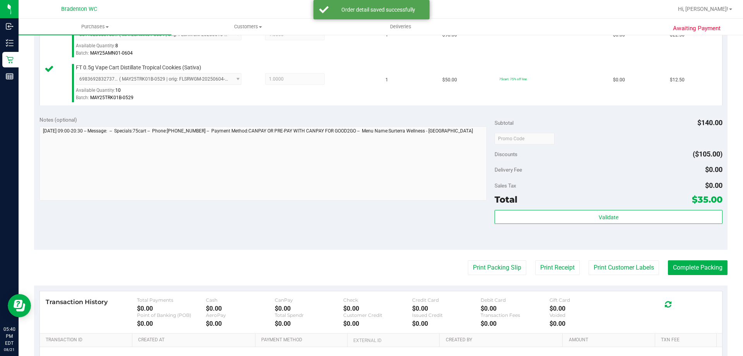
click at [577, 225] on div "Validate" at bounding box center [607, 227] width 227 height 35
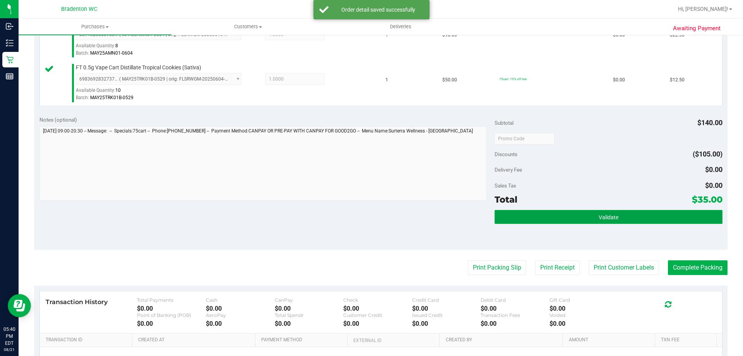
click at [576, 220] on button "Validate" at bounding box center [607, 217] width 227 height 14
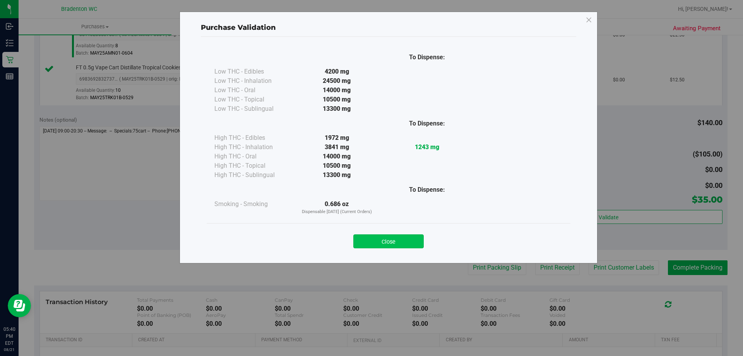
click at [404, 240] on button "Close" at bounding box center [388, 241] width 70 height 14
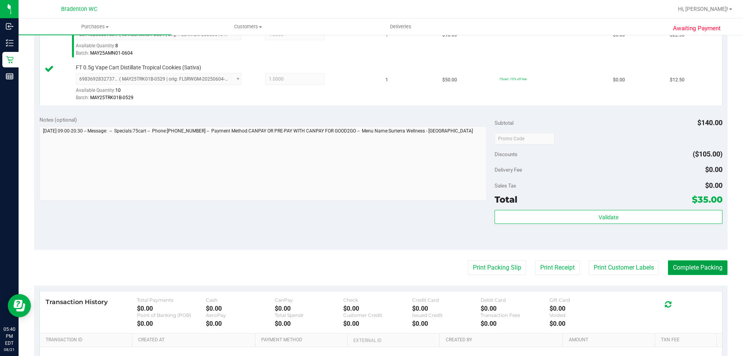
click at [708, 269] on button "Complete Packing" at bounding box center [698, 267] width 60 height 15
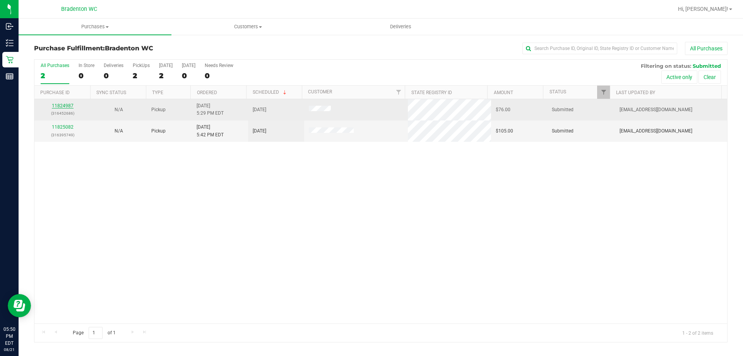
click at [60, 107] on link "11824987" at bounding box center [63, 105] width 22 height 5
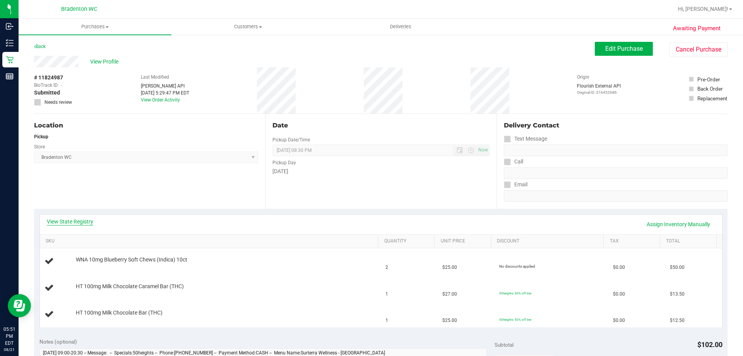
click at [66, 221] on link "View State Registry" at bounding box center [70, 221] width 46 height 8
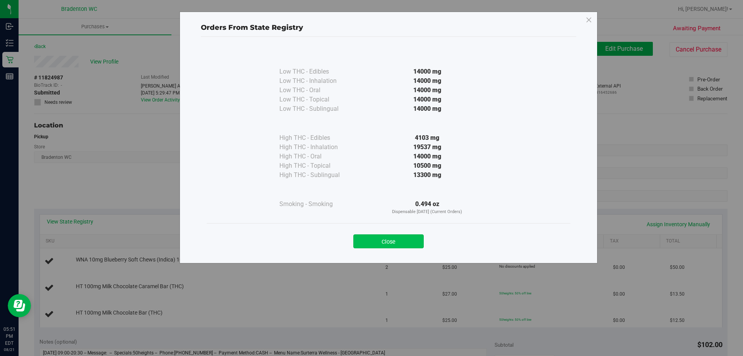
click at [390, 238] on button "Close" at bounding box center [388, 241] width 70 height 14
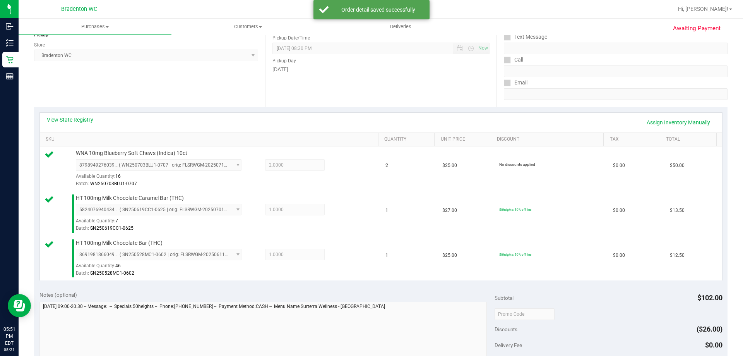
scroll to position [193, 0]
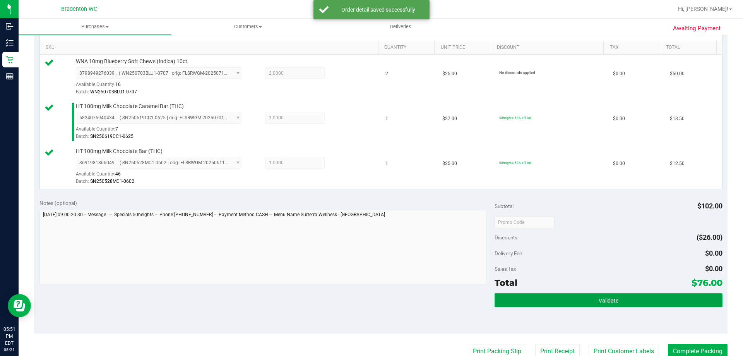
click at [615, 306] on button "Validate" at bounding box center [607, 300] width 227 height 14
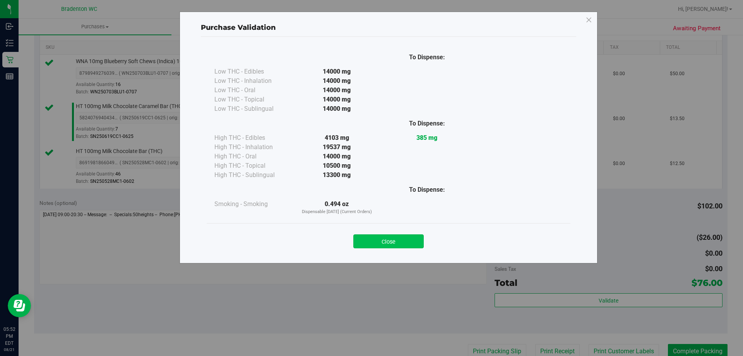
click at [384, 236] on button "Close" at bounding box center [388, 241] width 70 height 14
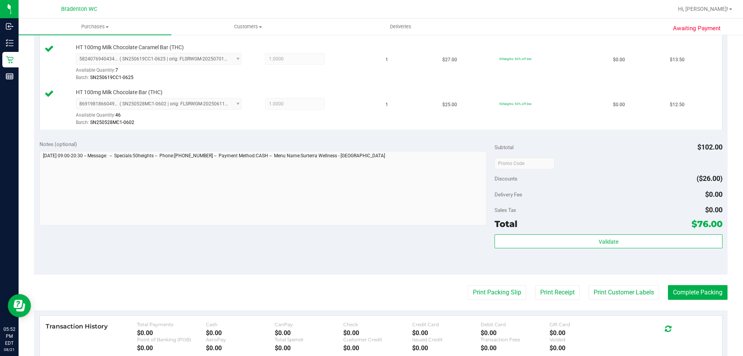
scroll to position [367, 0]
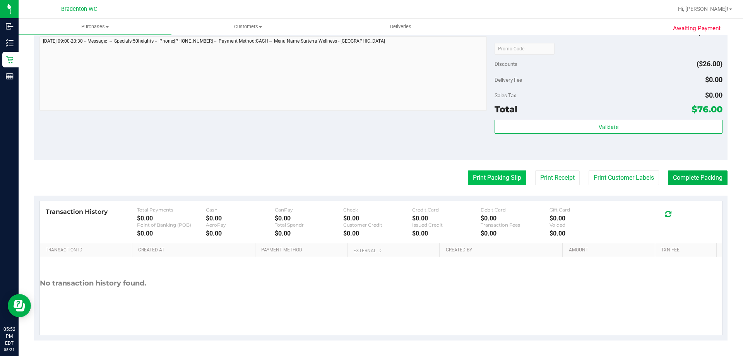
click at [495, 175] on button "Print Packing Slip" at bounding box center [497, 177] width 58 height 15
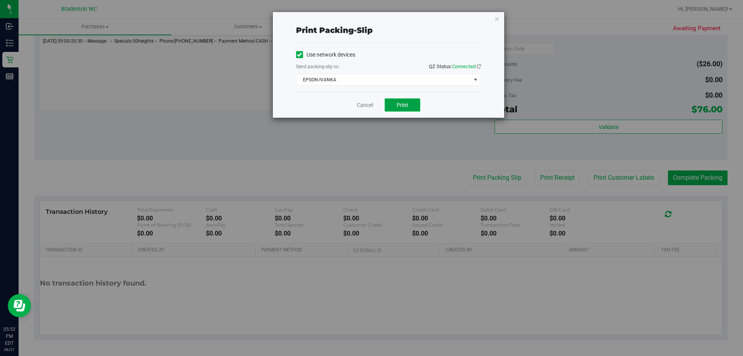
click at [402, 104] on span "Print" at bounding box center [403, 105] width 12 height 6
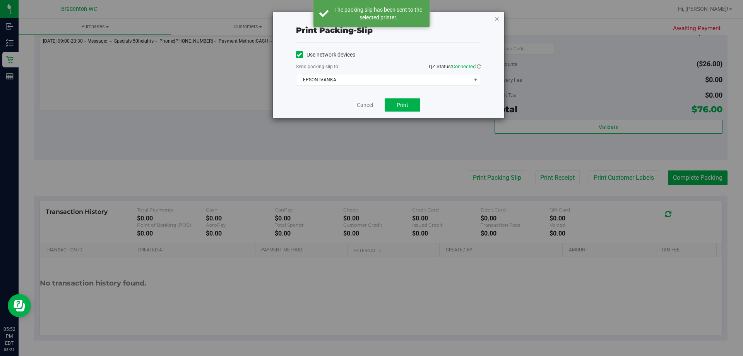
click at [498, 18] on icon "button" at bounding box center [496, 18] width 5 height 9
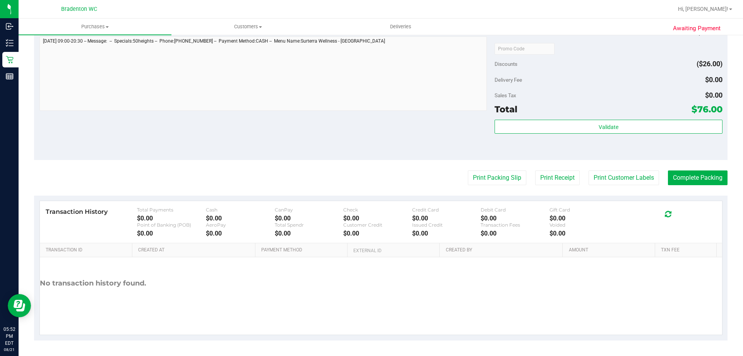
click at [705, 193] on purchase-details "Back Edit Purchase Cancel Purchase View Profile # 11824987 BioTrack ID: - Submi…" at bounding box center [380, 7] width 693 height 665
click at [696, 174] on button "Complete Packing" at bounding box center [698, 177] width 60 height 15
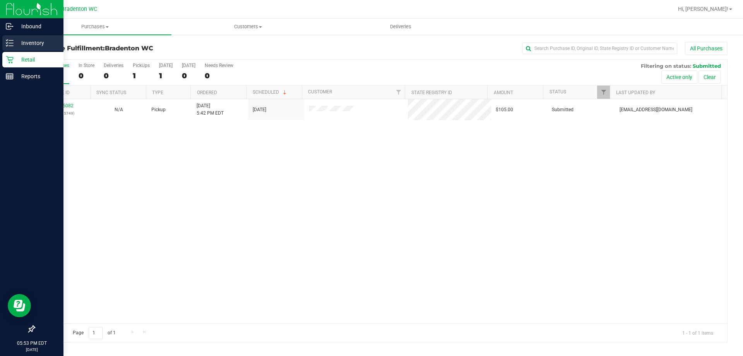
click at [10, 39] on icon at bounding box center [10, 43] width 8 height 8
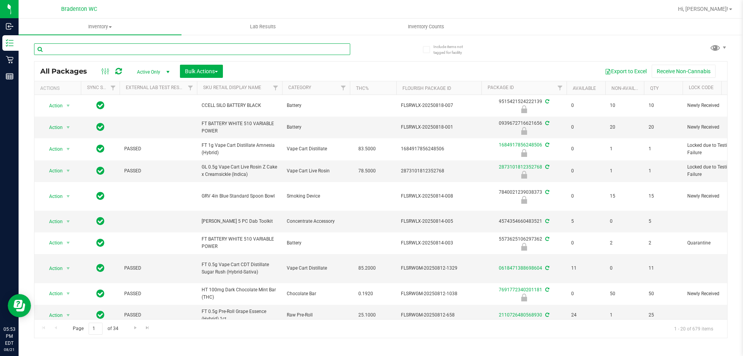
click at [54, 49] on input "text" at bounding box center [192, 49] width 316 height 12
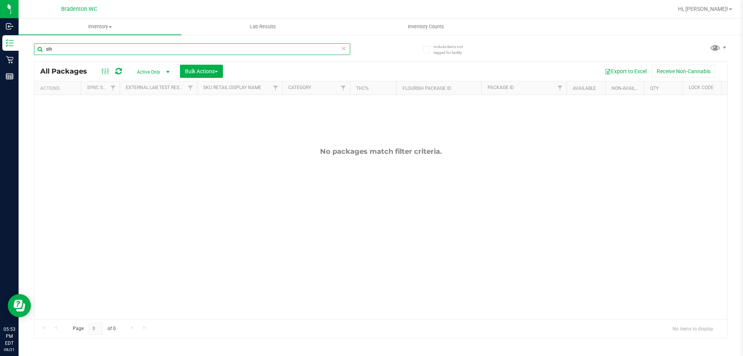
type input "slh"
click at [344, 48] on icon at bounding box center [343, 47] width 5 height 9
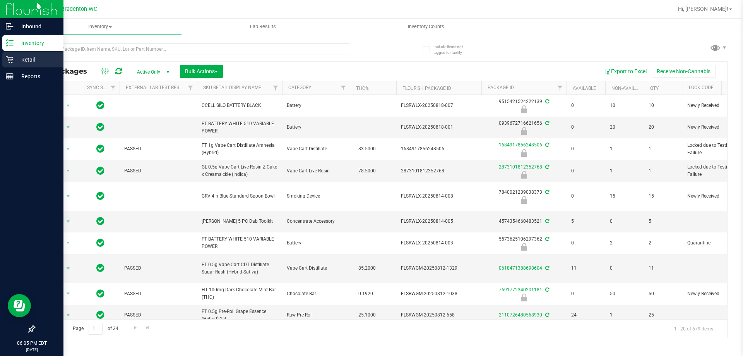
drag, startPoint x: 10, startPoint y: 57, endPoint x: 15, endPoint y: 53, distance: 7.2
click at [10, 56] on icon at bounding box center [10, 60] width 8 height 8
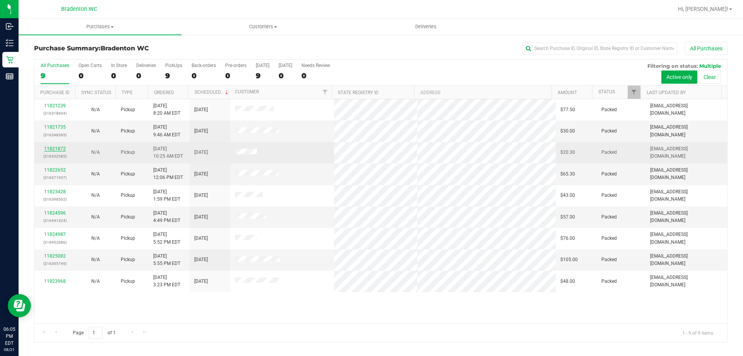
click at [59, 148] on link "11821872" at bounding box center [55, 148] width 22 height 5
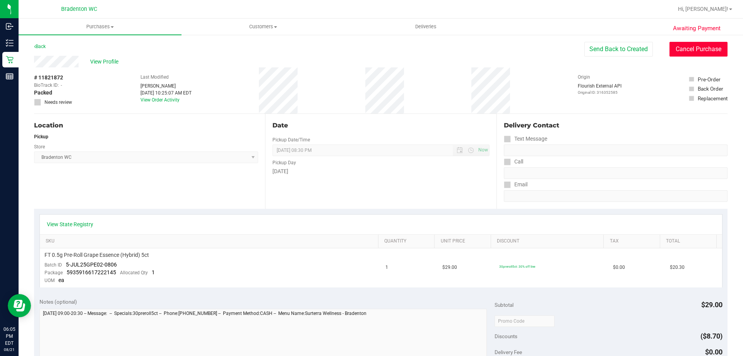
click at [680, 48] on button "Cancel Purchase" at bounding box center [698, 49] width 58 height 15
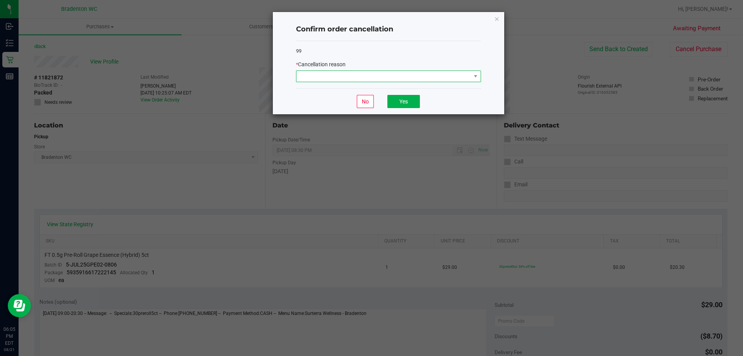
click at [416, 80] on span at bounding box center [383, 76] width 174 height 11
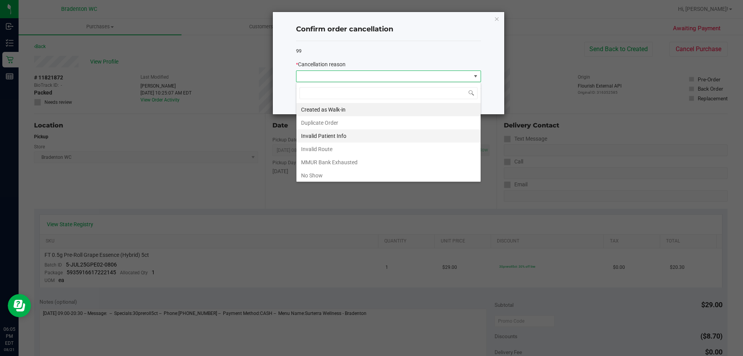
scroll to position [12, 185]
click at [335, 120] on li "Duplicate Order" at bounding box center [388, 122] width 184 height 13
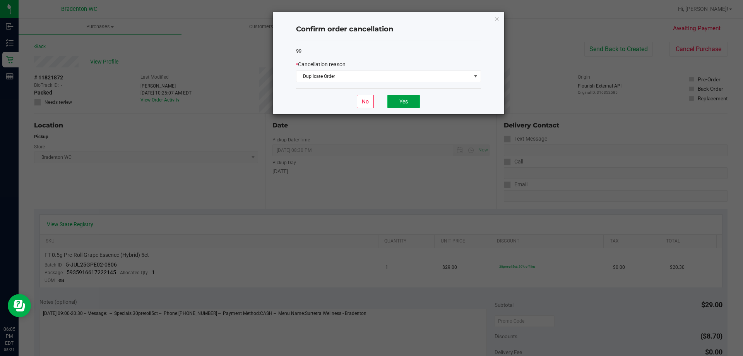
click at [404, 99] on button "Yes" at bounding box center [403, 101] width 32 height 13
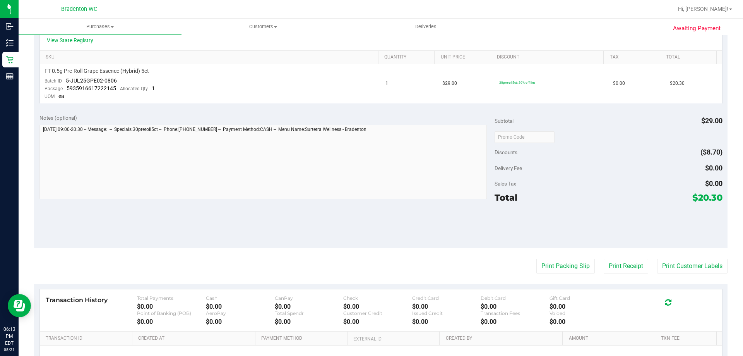
scroll to position [0, 0]
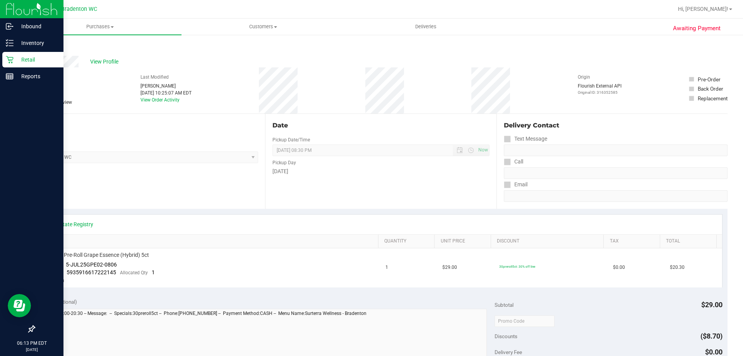
click at [3, 67] on div "Retail" at bounding box center [32, 59] width 61 height 15
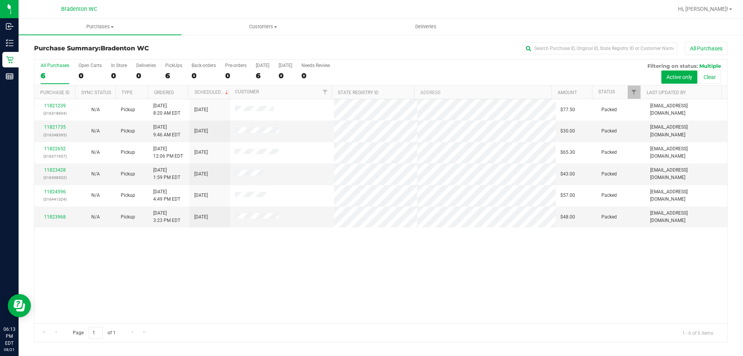
click at [257, 272] on div "11821239 (316318604) N/A Pickup [DATE] 8:20 AM EDT 8/21/2025 $77.50 Packed [EMA…" at bounding box center [380, 211] width 693 height 224
